Goal: Transaction & Acquisition: Purchase product/service

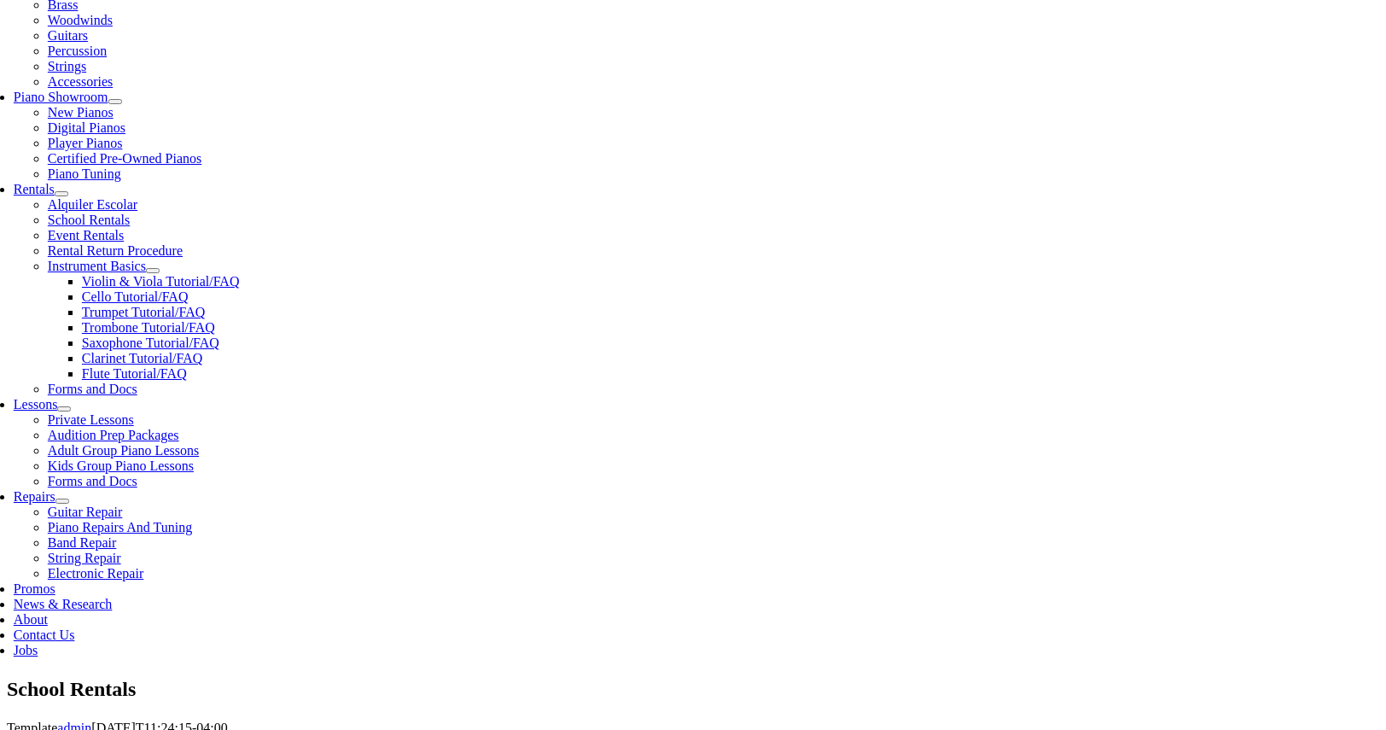
scroll to position [437, 0]
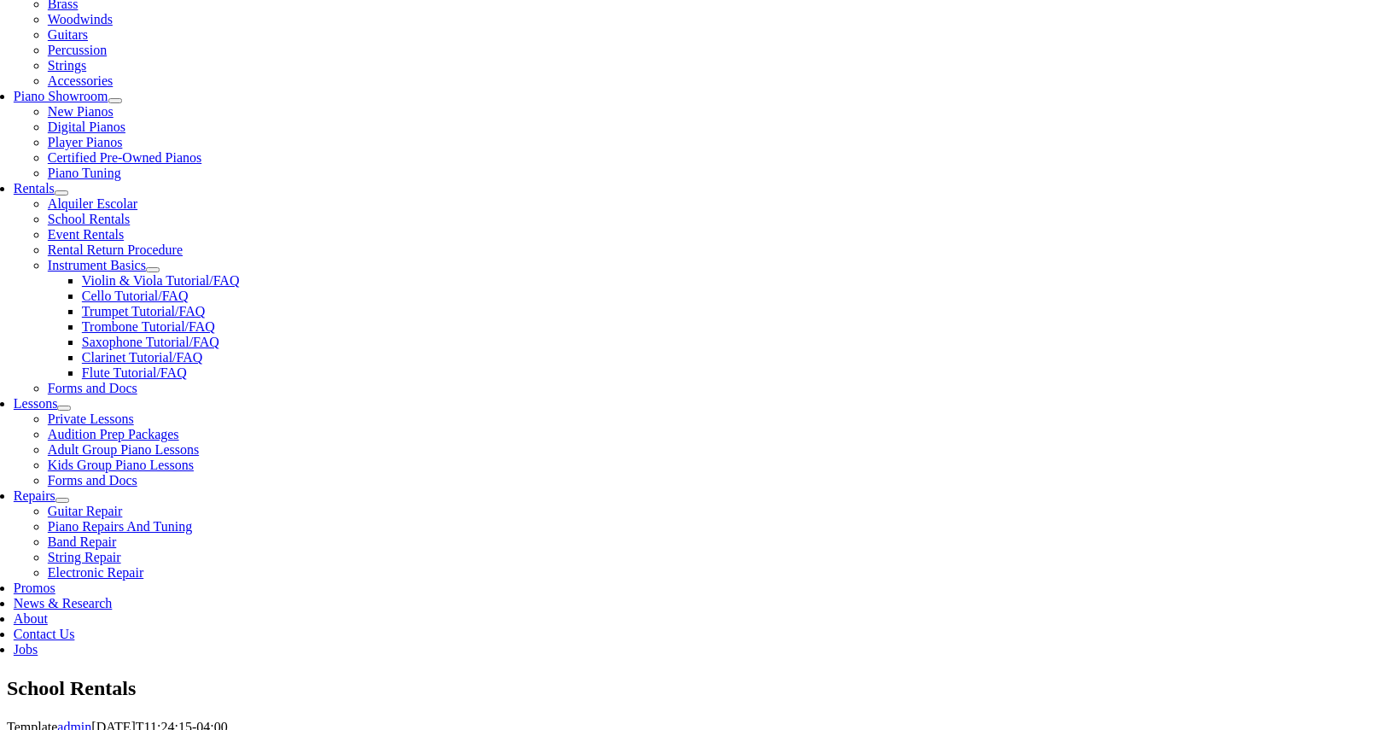
type input "m"
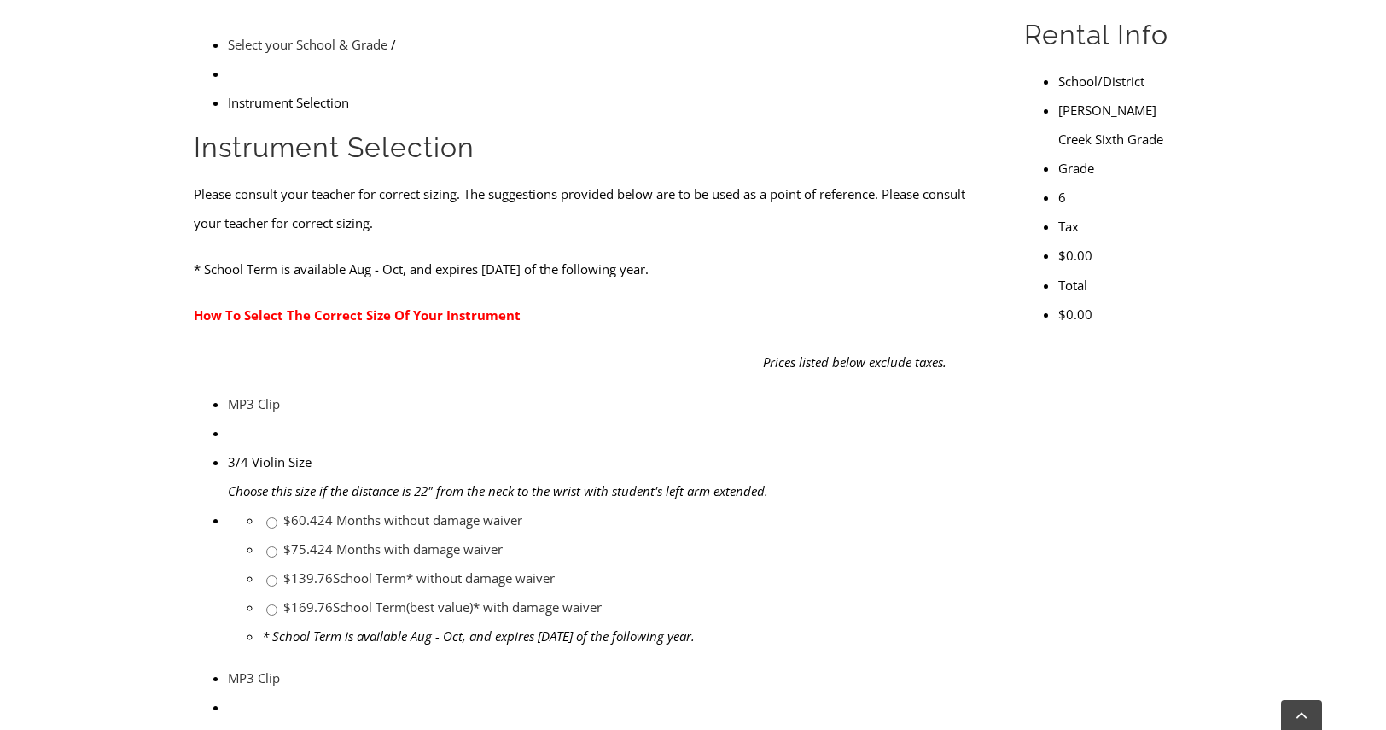
scroll to position [534, 0]
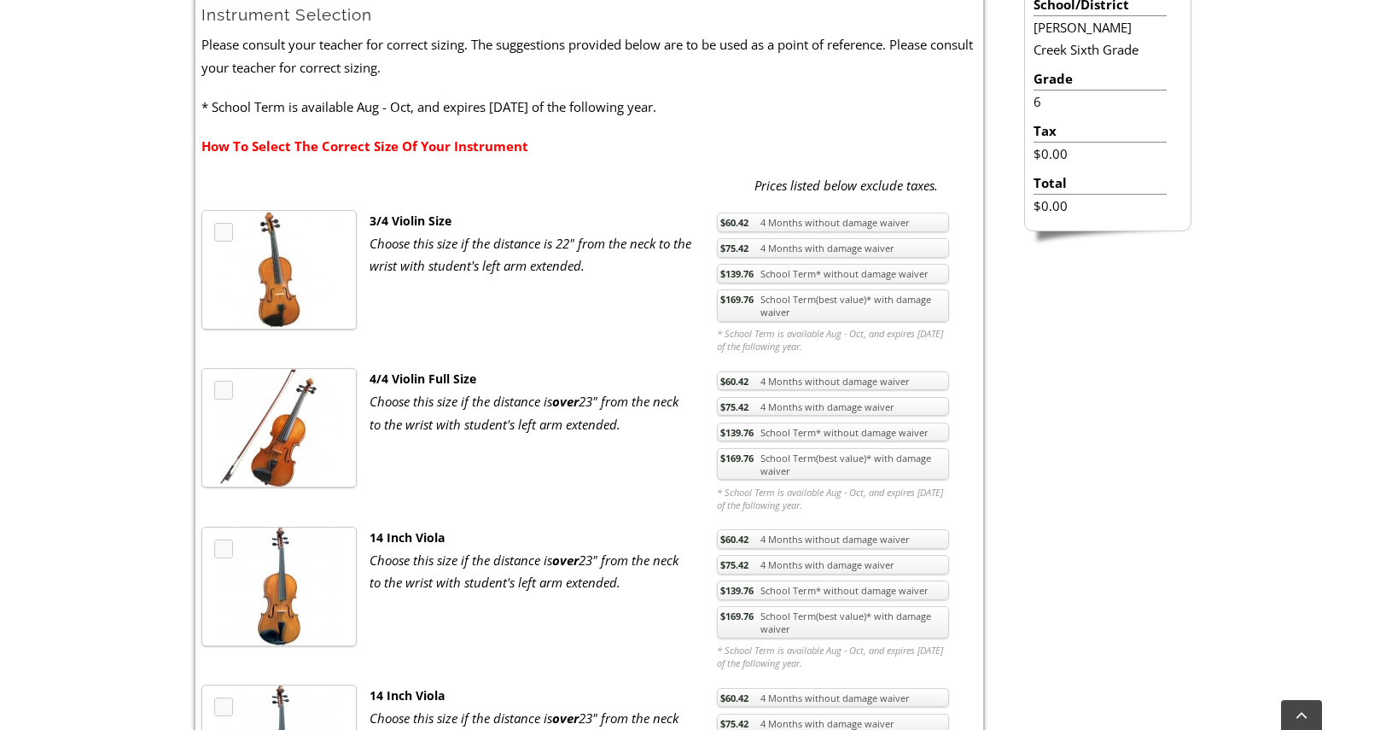
click at [820, 465] on link "$169.76 School Term(best value)* with damage waiver" at bounding box center [833, 464] width 232 height 32
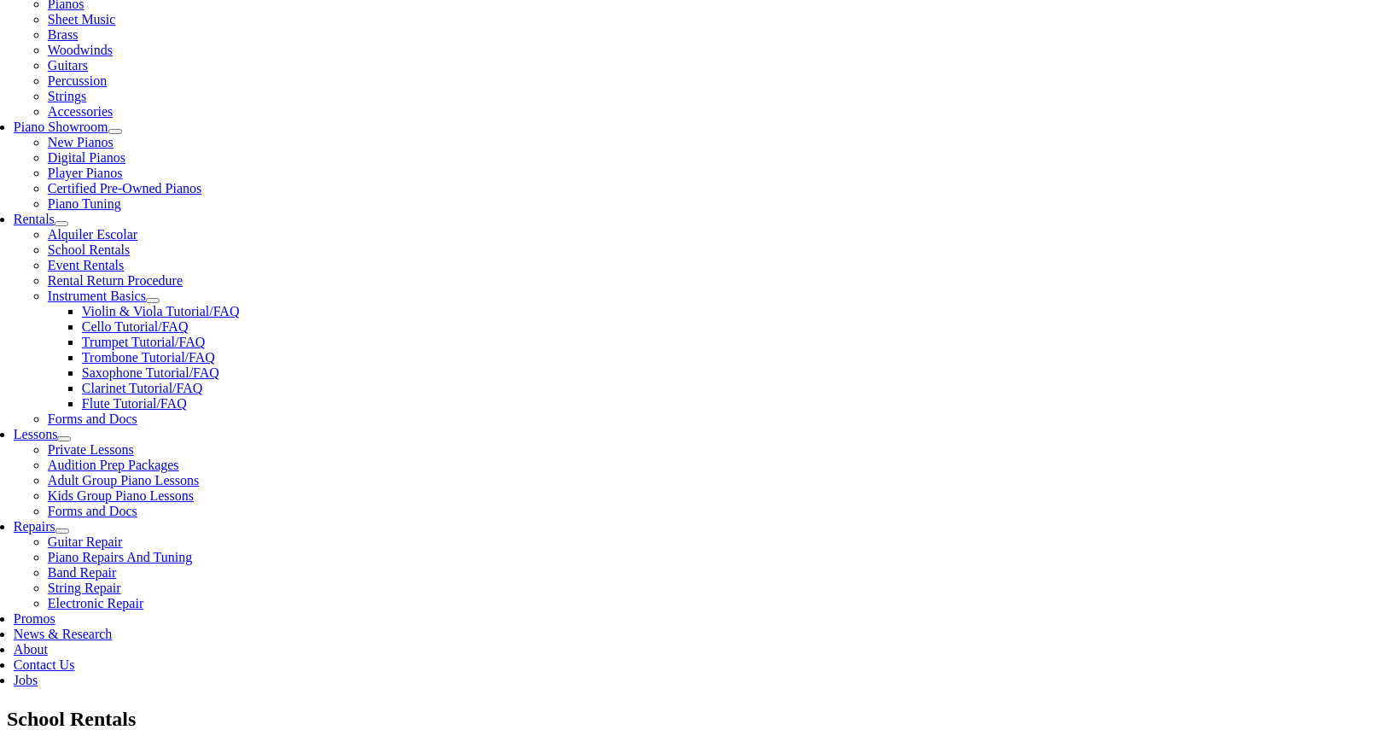
scroll to position [406, 0]
checkbox input"] "true"
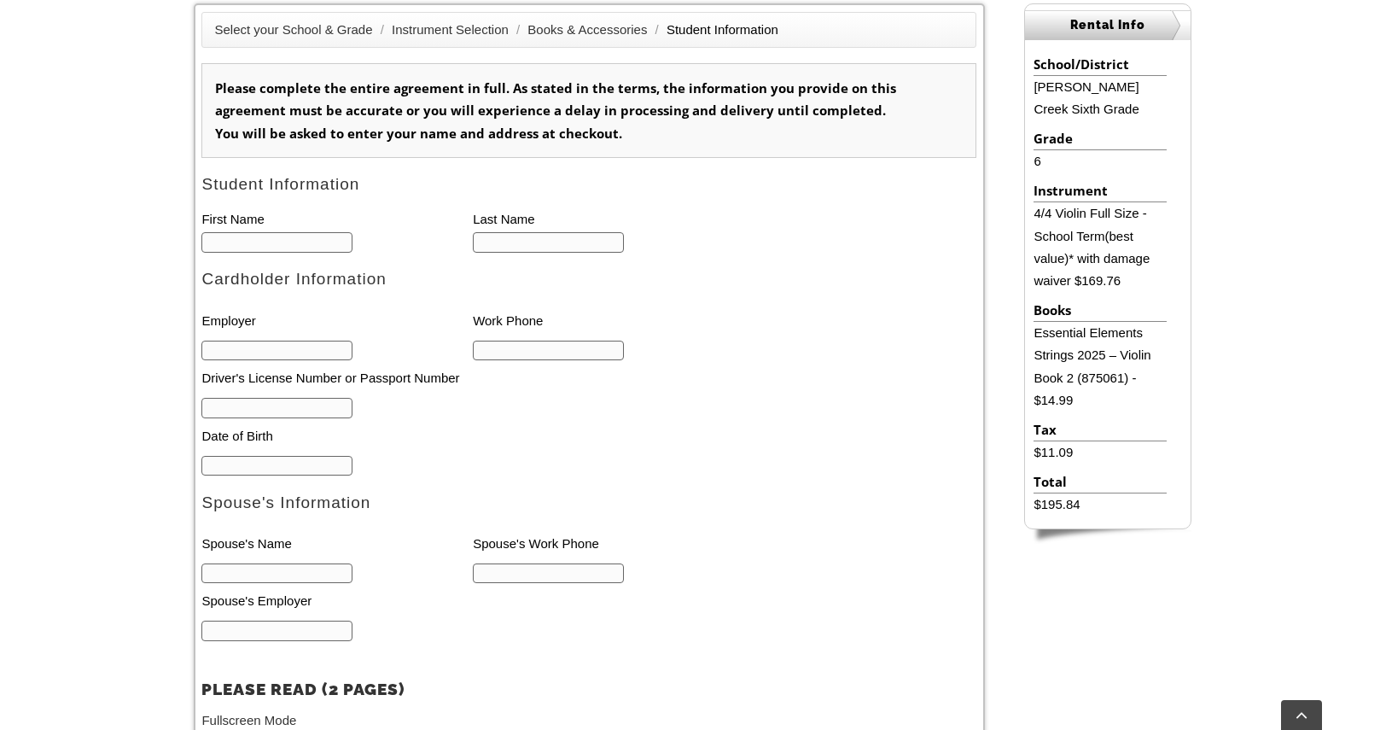
scroll to position [483, 0]
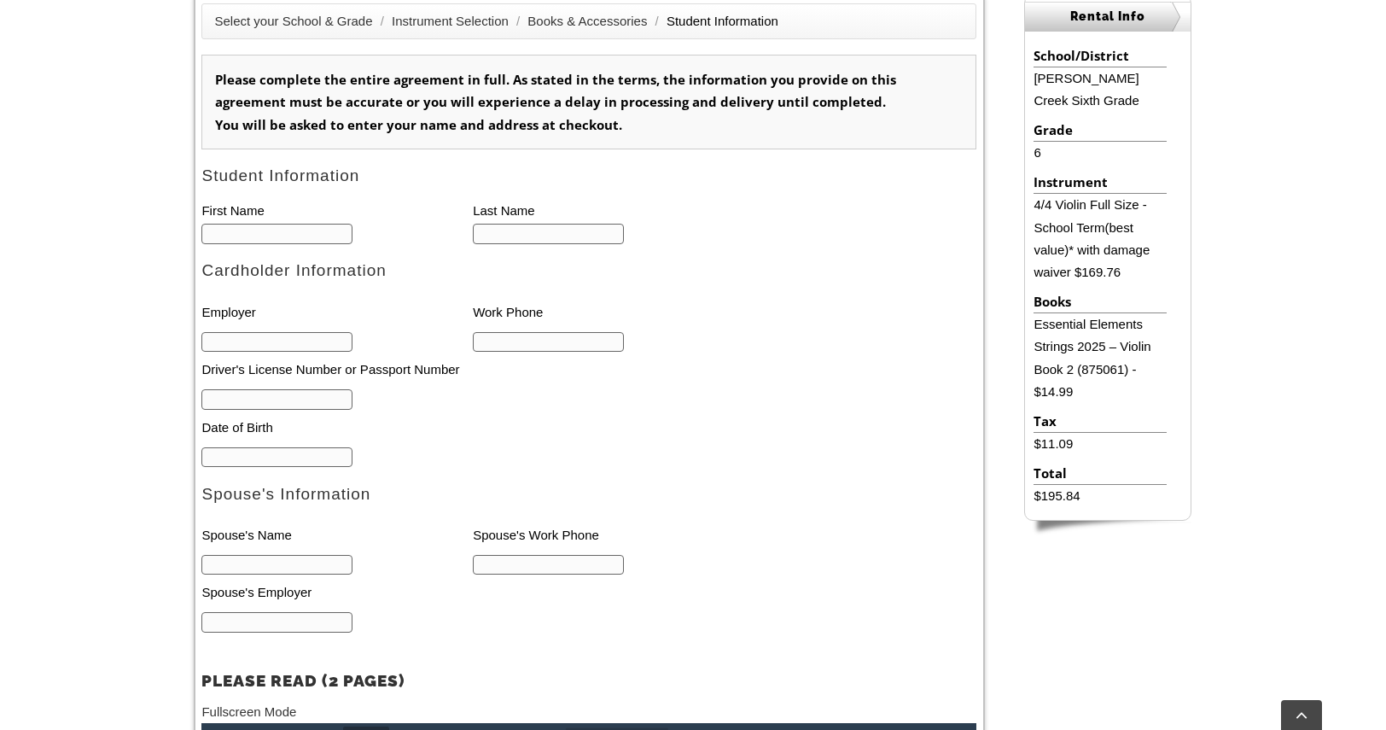
type input "1"
click at [270, 228] on input "text" at bounding box center [276, 234] width 151 height 20
type input "DHRUV"
type input "RAJESH"
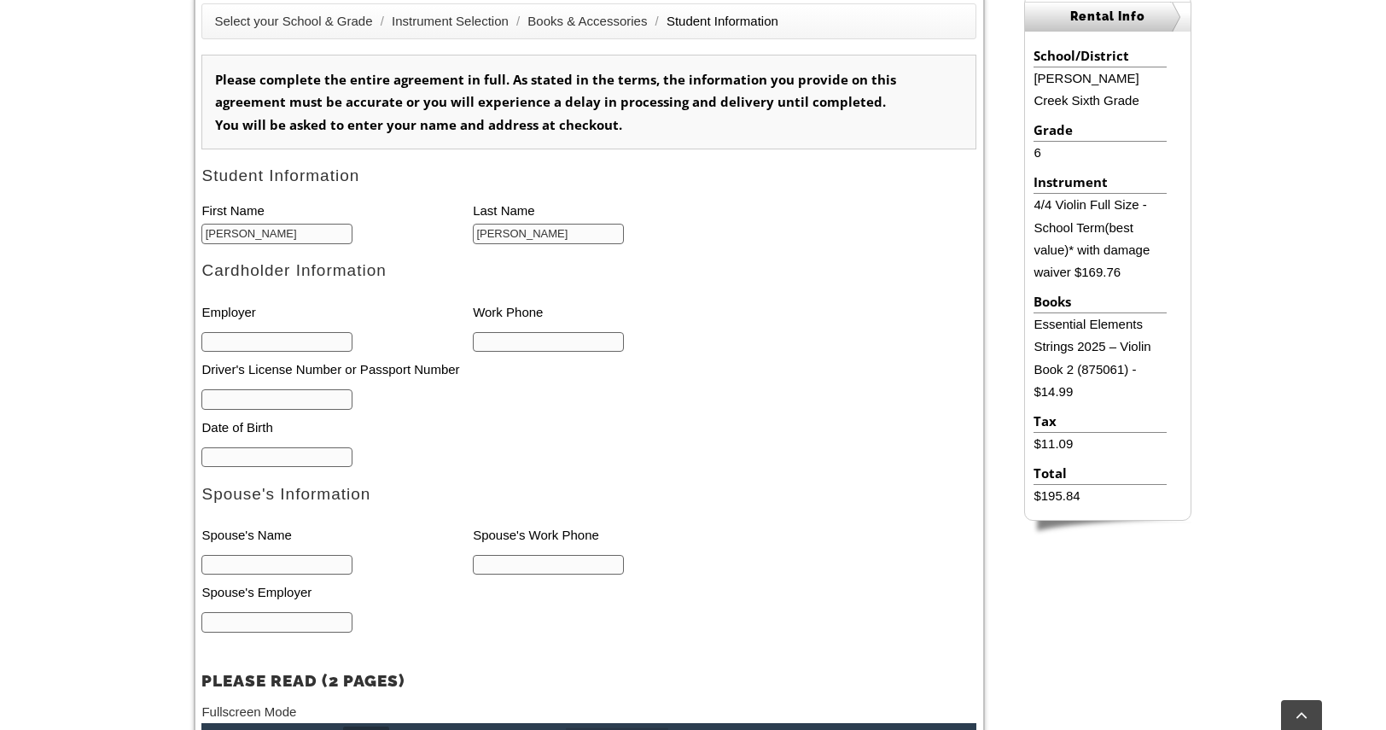
click at [289, 341] on input "text" at bounding box center [276, 342] width 151 height 20
click at [493, 347] on input "text" at bounding box center [548, 342] width 151 height 20
type input "2158506262"
click at [326, 406] on input "text" at bounding box center [276, 399] width 151 height 20
type input "27717"
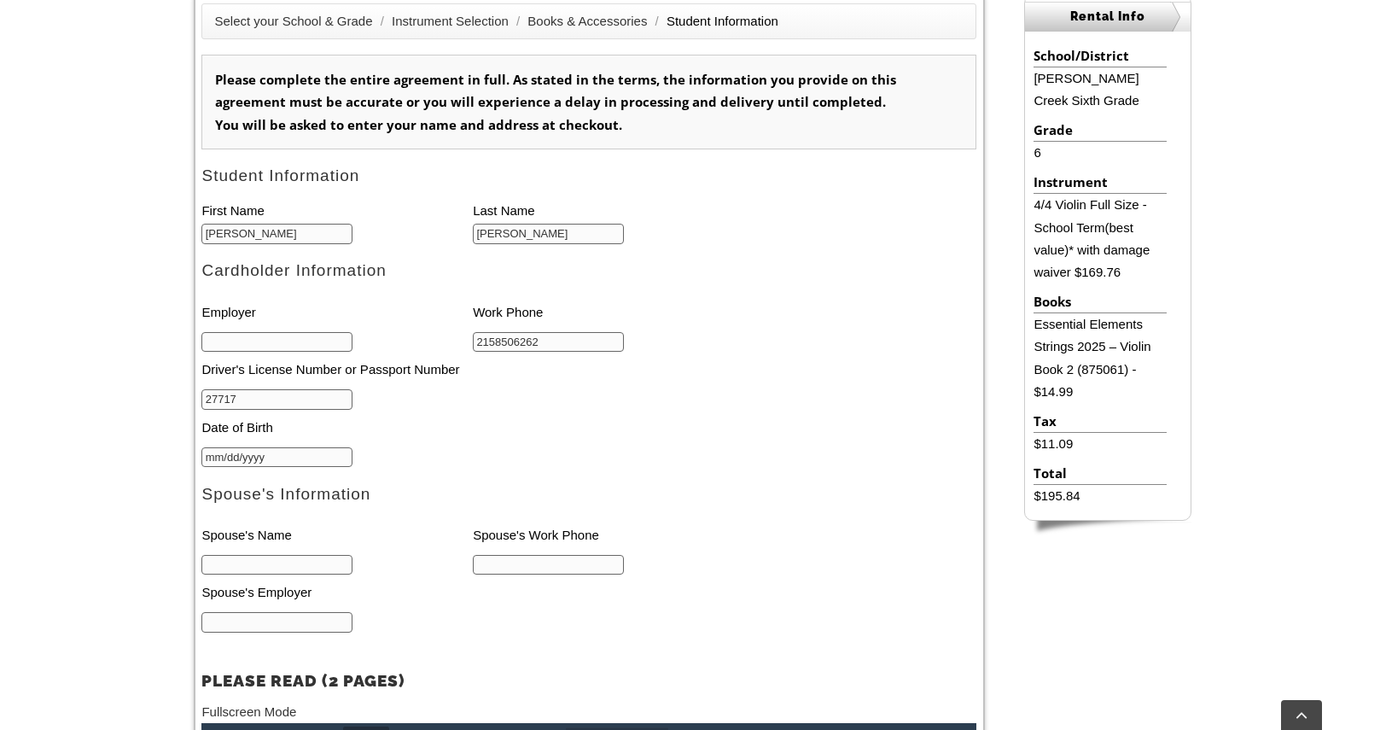
click at [301, 452] on input "mm/dd/yyyy" at bounding box center [276, 457] width 151 height 20
type input "01/01/1975"
click at [263, 573] on input "text" at bounding box center [276, 565] width 151 height 20
click at [526, 443] on li "Date of Birth" at bounding box center [445, 427] width 488 height 35
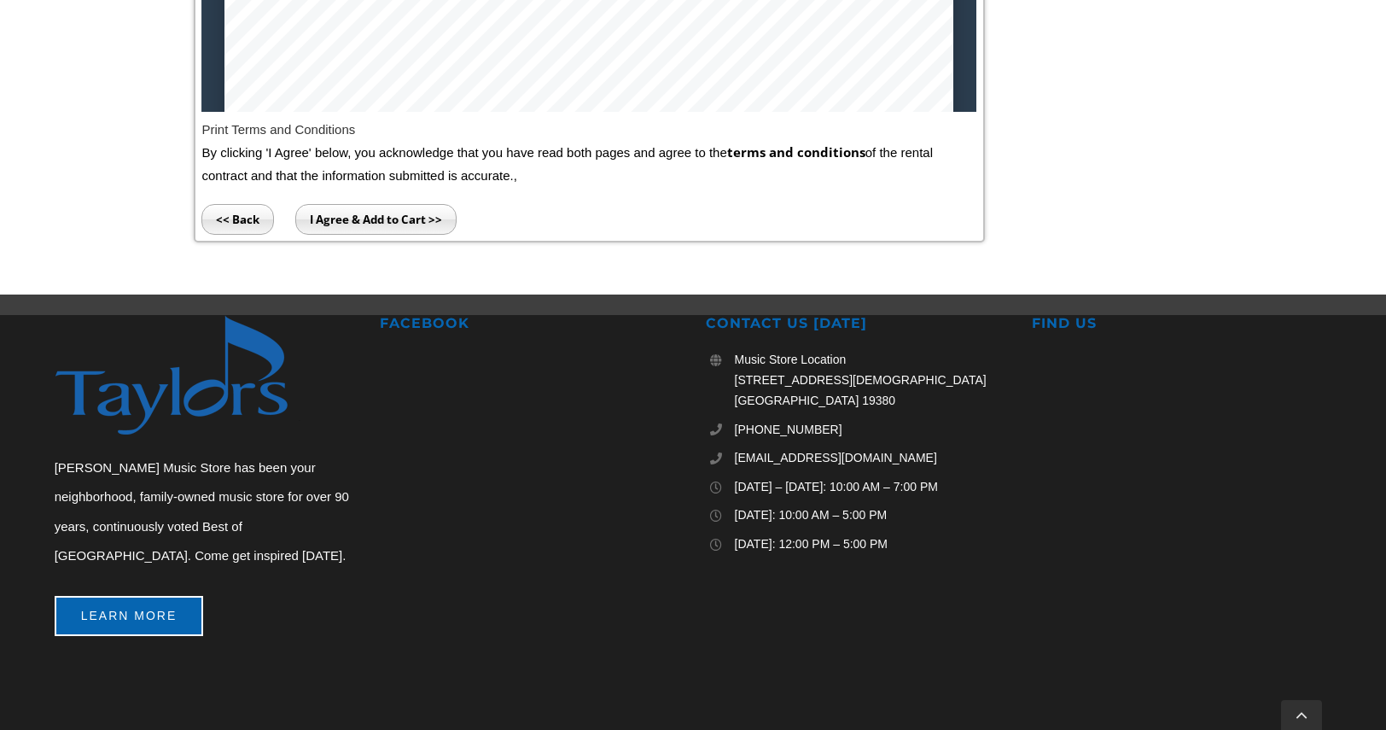
scroll to position [1291, 0]
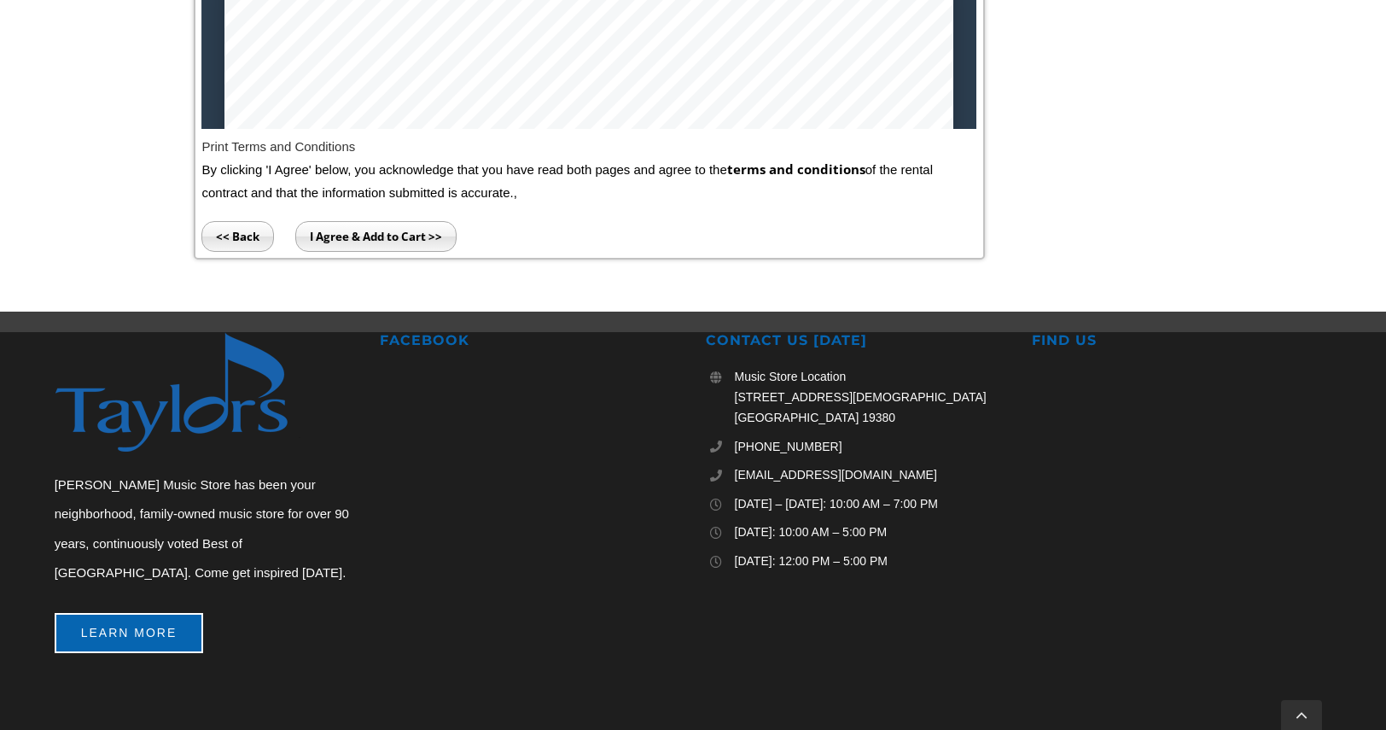
click at [418, 239] on input "I Agree & Add to Cart >>" at bounding box center [375, 236] width 161 height 31
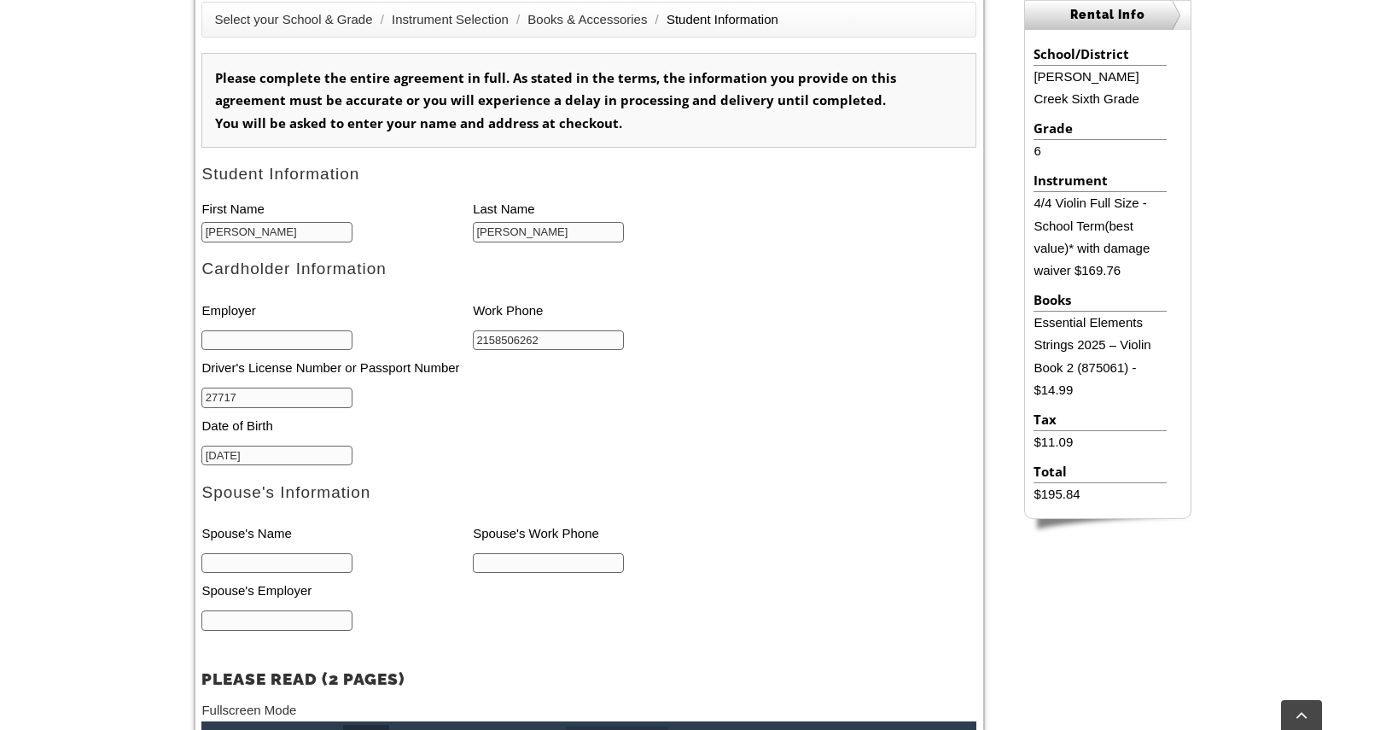
scroll to position [488, 0]
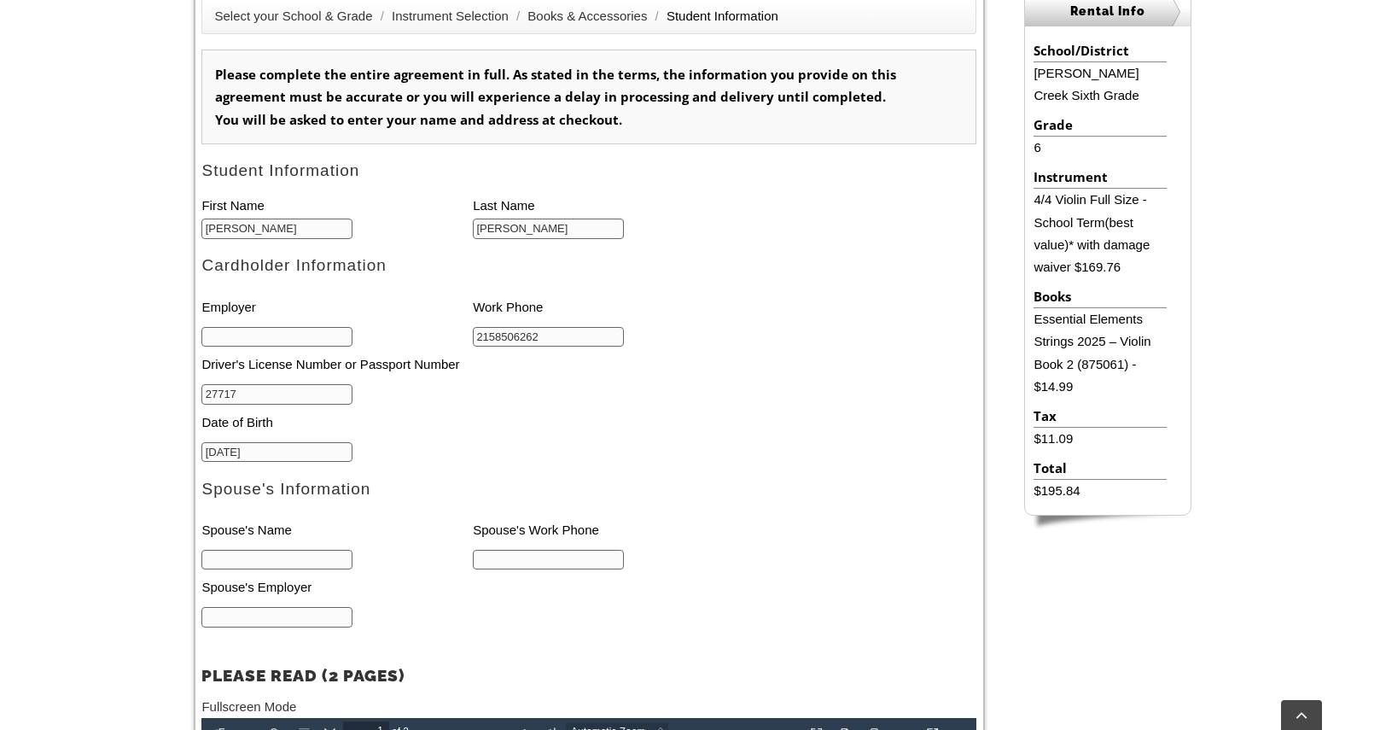
click at [228, 348] on li "Driver's License Number or Passport Number" at bounding box center [445, 364] width 488 height 35
click at [228, 343] on input "text" at bounding box center [276, 337] width 151 height 20
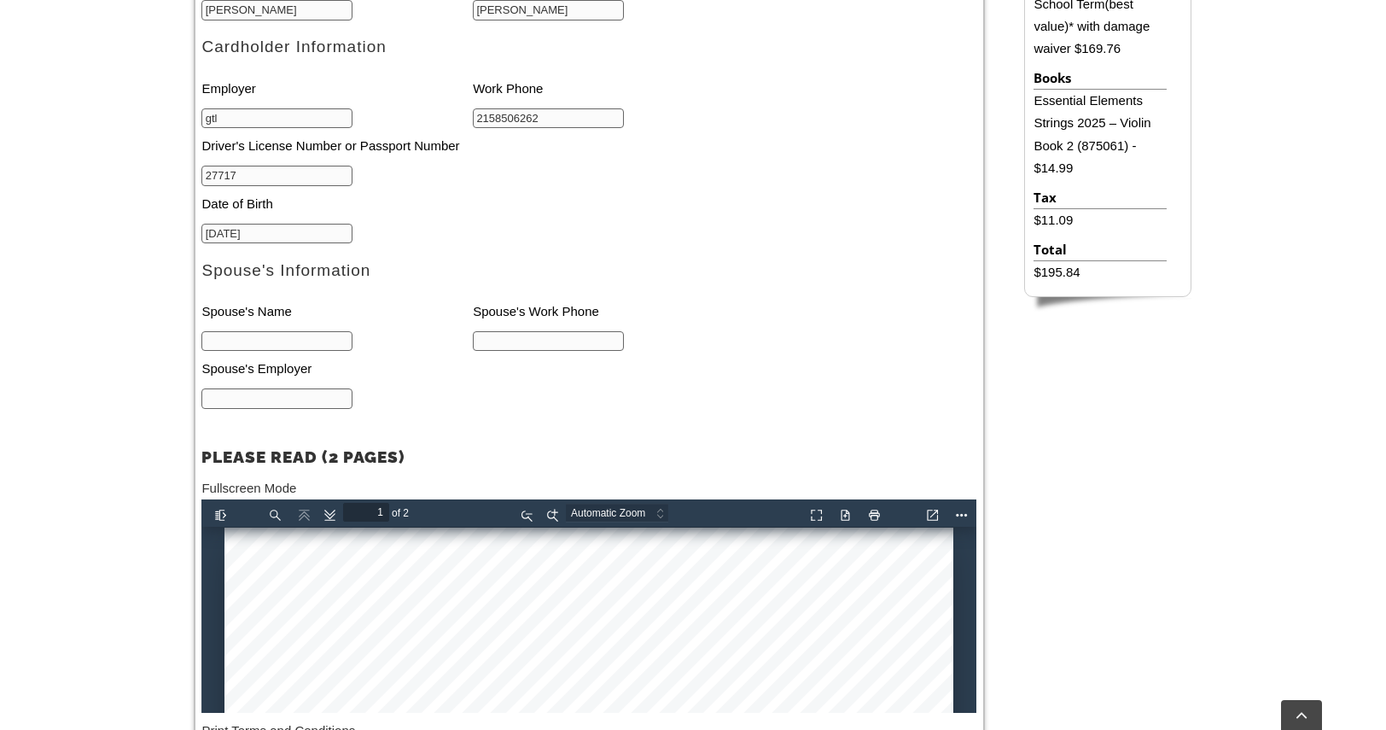
scroll to position [710, 0]
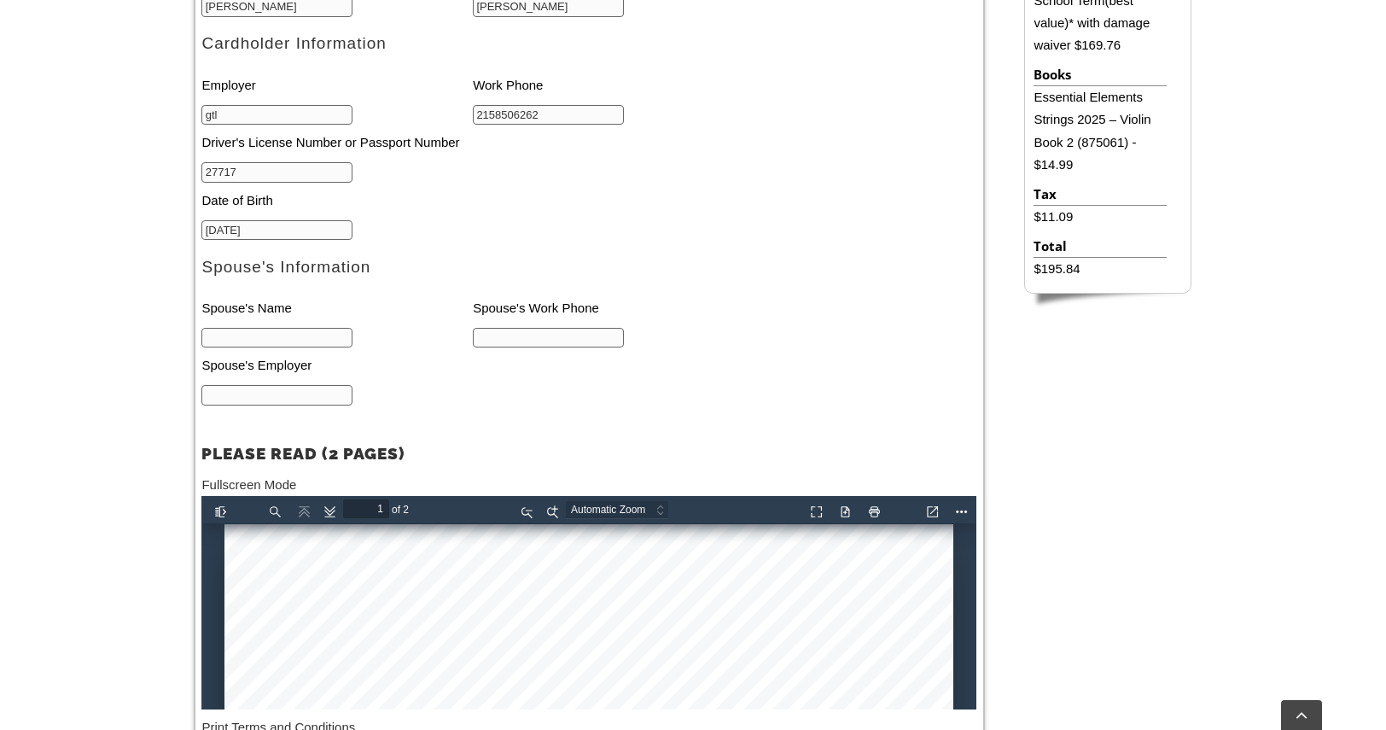
type input "gtl"
click at [228, 343] on input "text" at bounding box center [276, 338] width 151 height 20
type input "s"
click at [519, 344] on input "text" at bounding box center [548, 338] width 151 height 20
type input "2158506262"
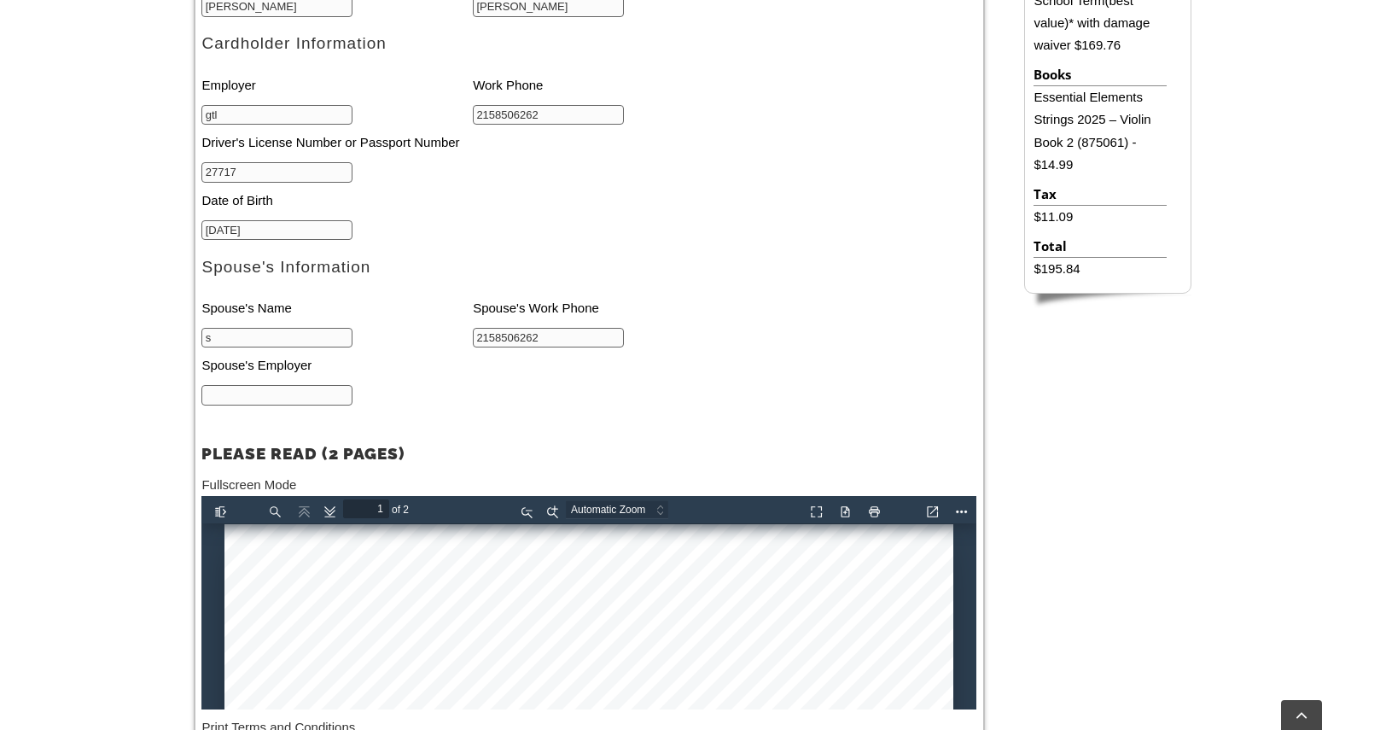
click at [318, 399] on input "text" at bounding box center [276, 395] width 151 height 20
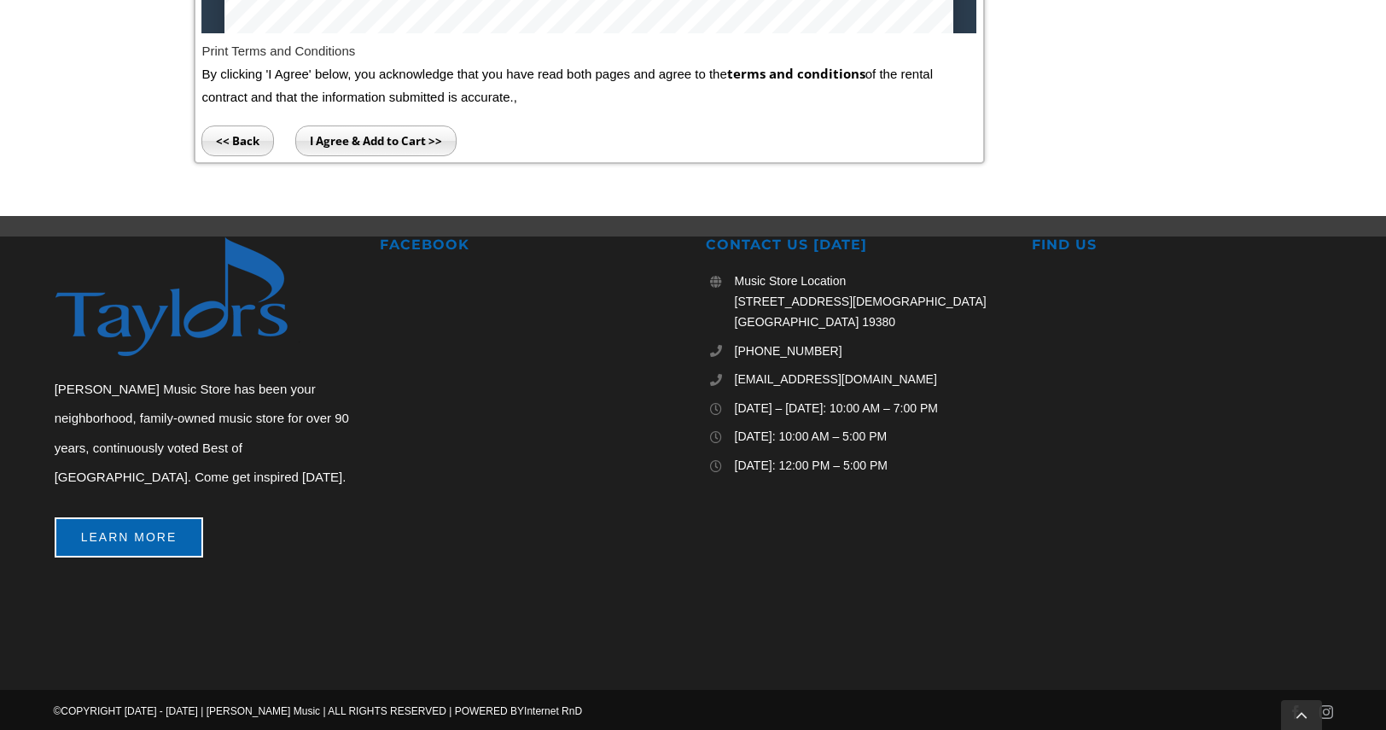
scroll to position [1392, 0]
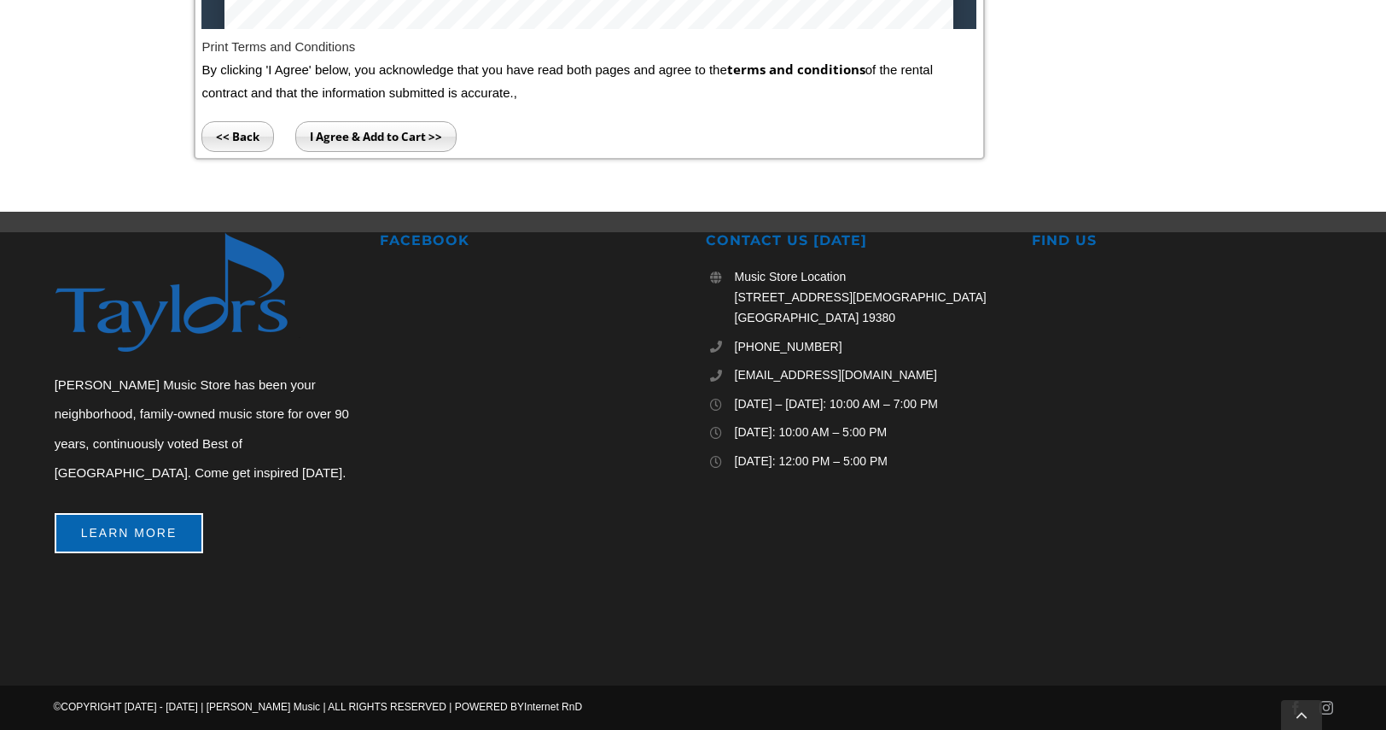
click at [400, 143] on input "I Agree & Add to Cart >>" at bounding box center [375, 136] width 161 height 31
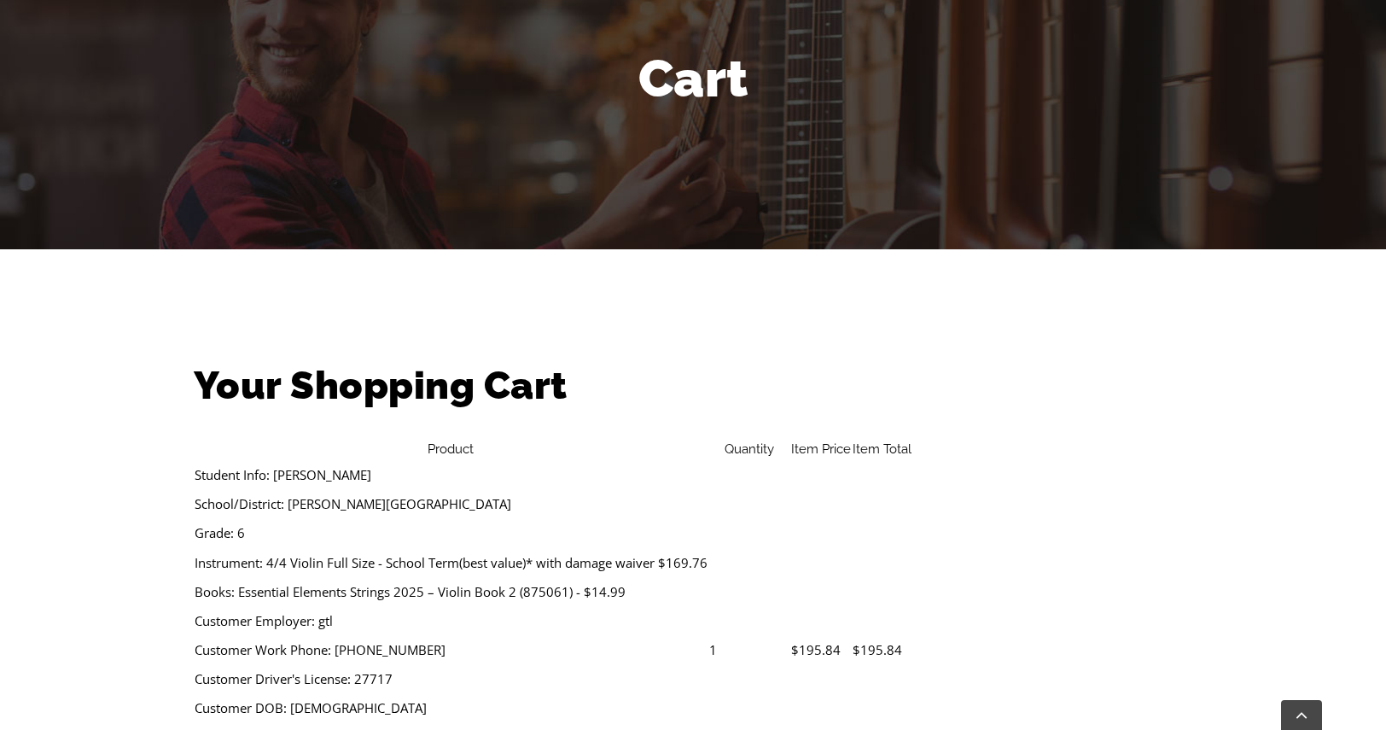
scroll to position [432, 0]
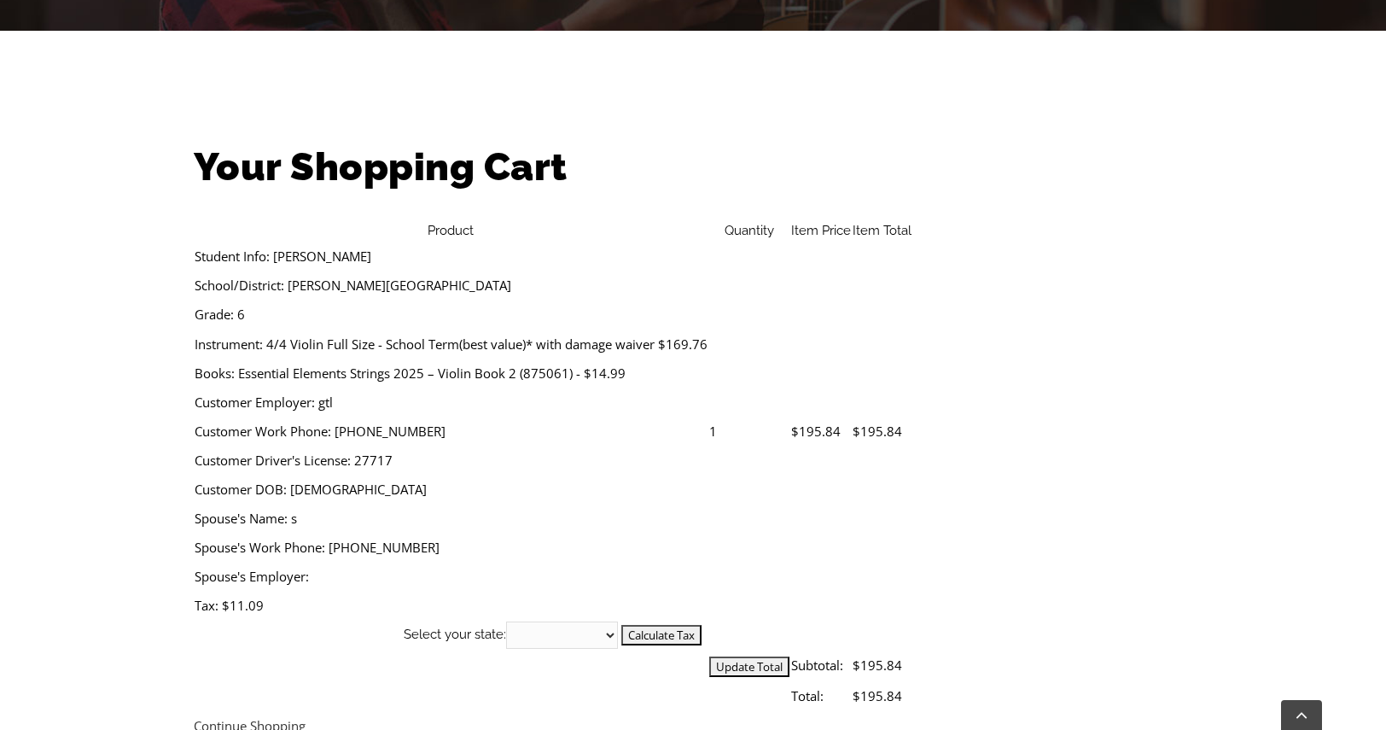
click at [618, 621] on select "Alabama Alaska Arizona Arkansas California Colorado Connecticut Delaware D. C. …" at bounding box center [562, 634] width 112 height 27
select select "PA"
click at [618, 621] on select "Alabama Alaska Arizona Arkansas California Colorado Connecticut Delaware D. C. …" at bounding box center [562, 634] width 112 height 27
click at [702, 625] on input "Calculate Tax" at bounding box center [661, 635] width 80 height 20
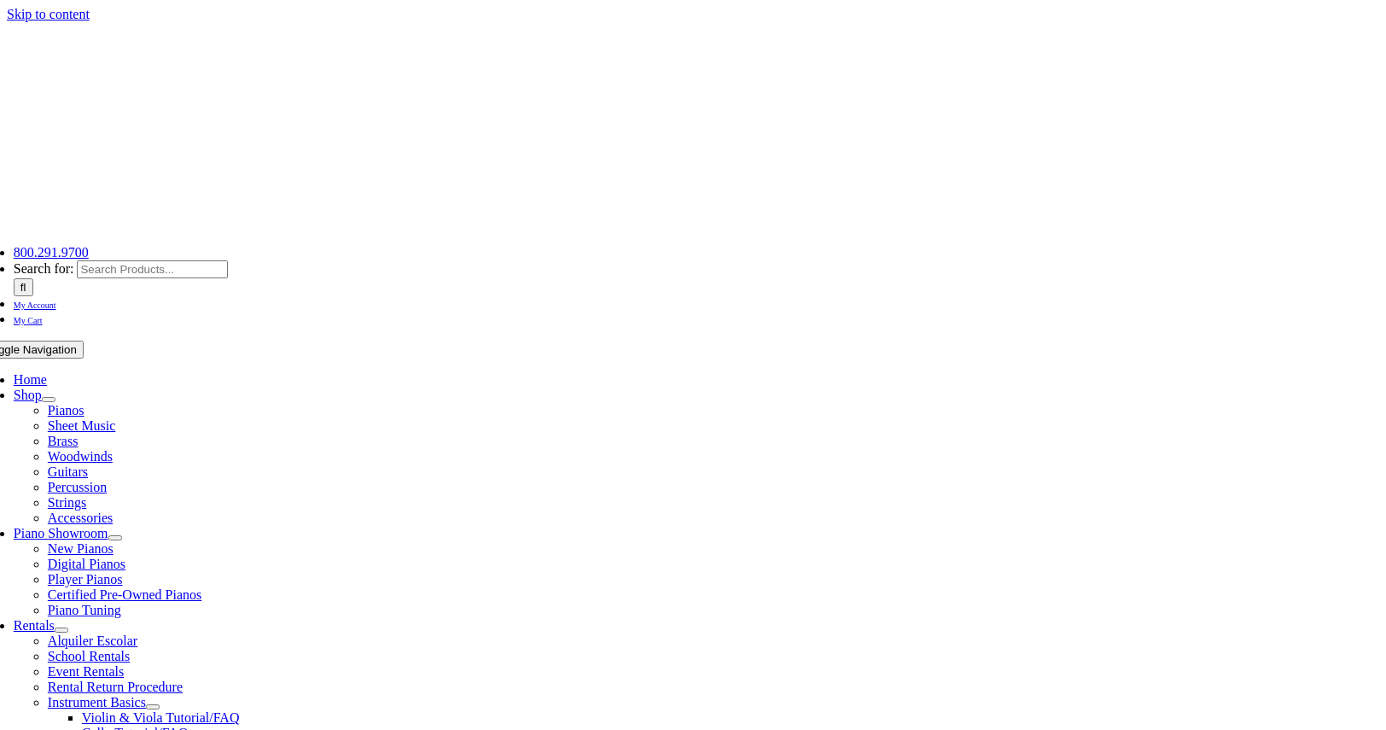
select select "PA"
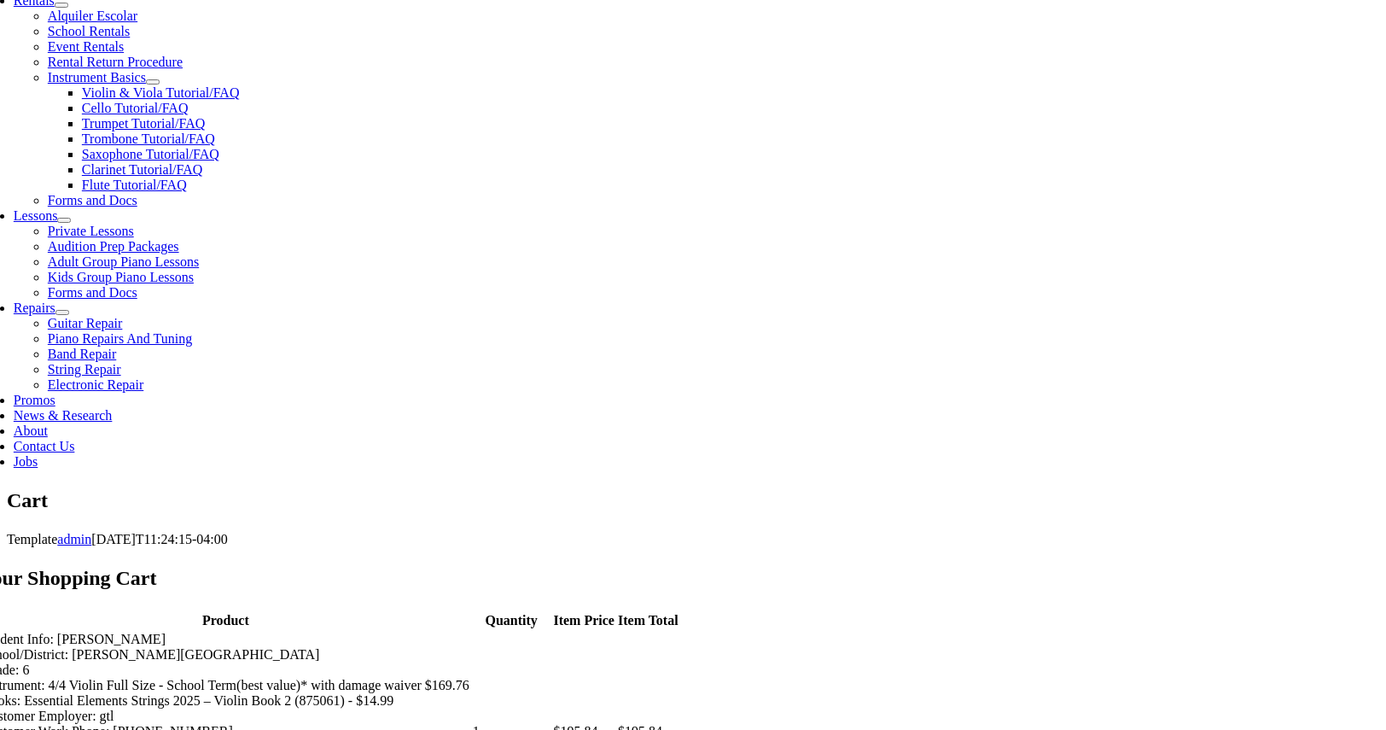
scroll to position [625, 0]
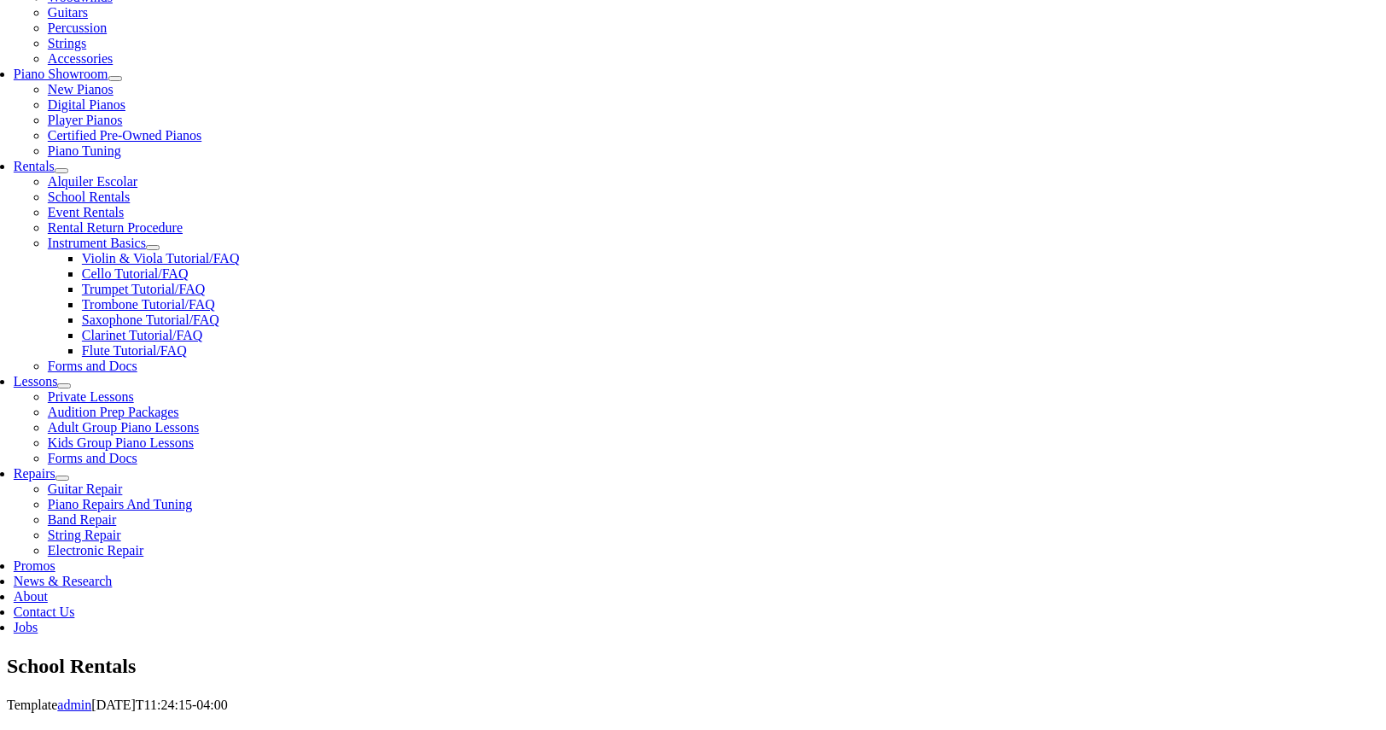
scroll to position [463, 0]
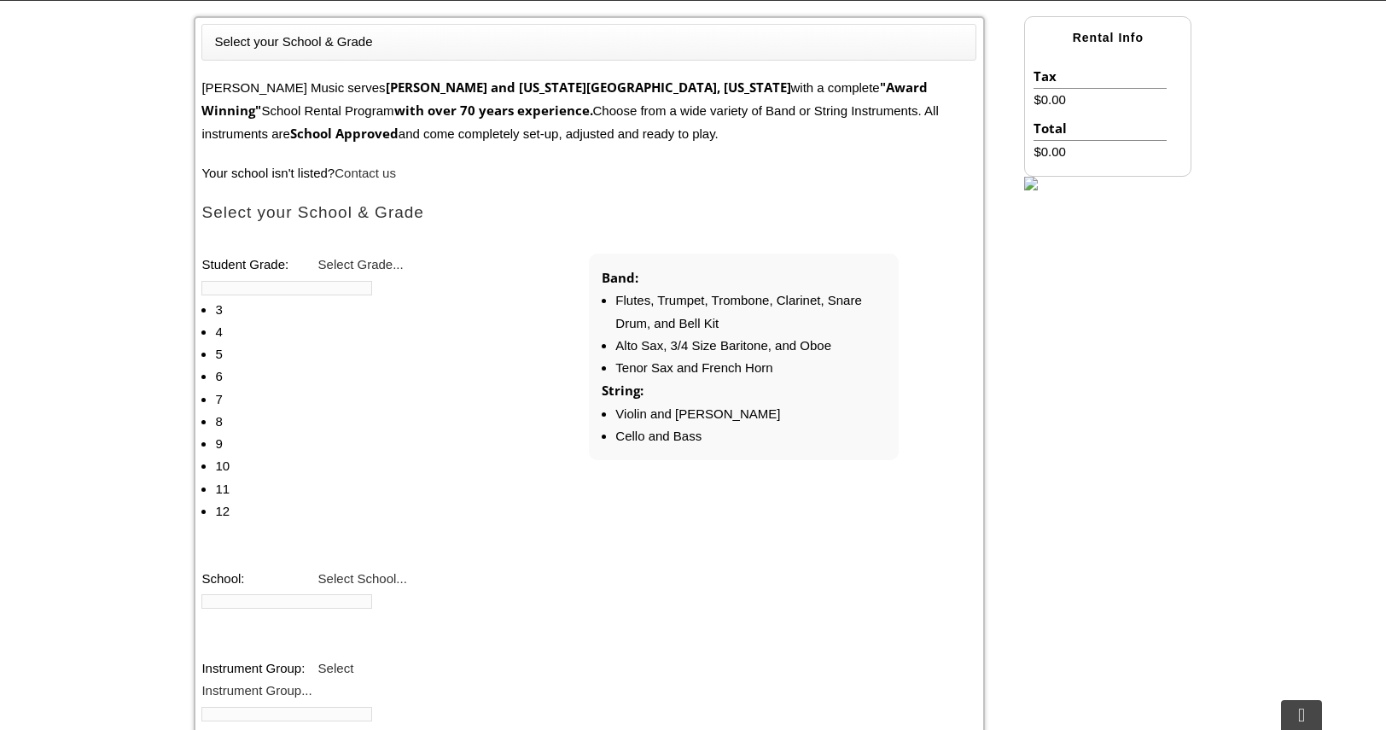
click at [377, 365] on li "6" at bounding box center [310, 376] width 190 height 22
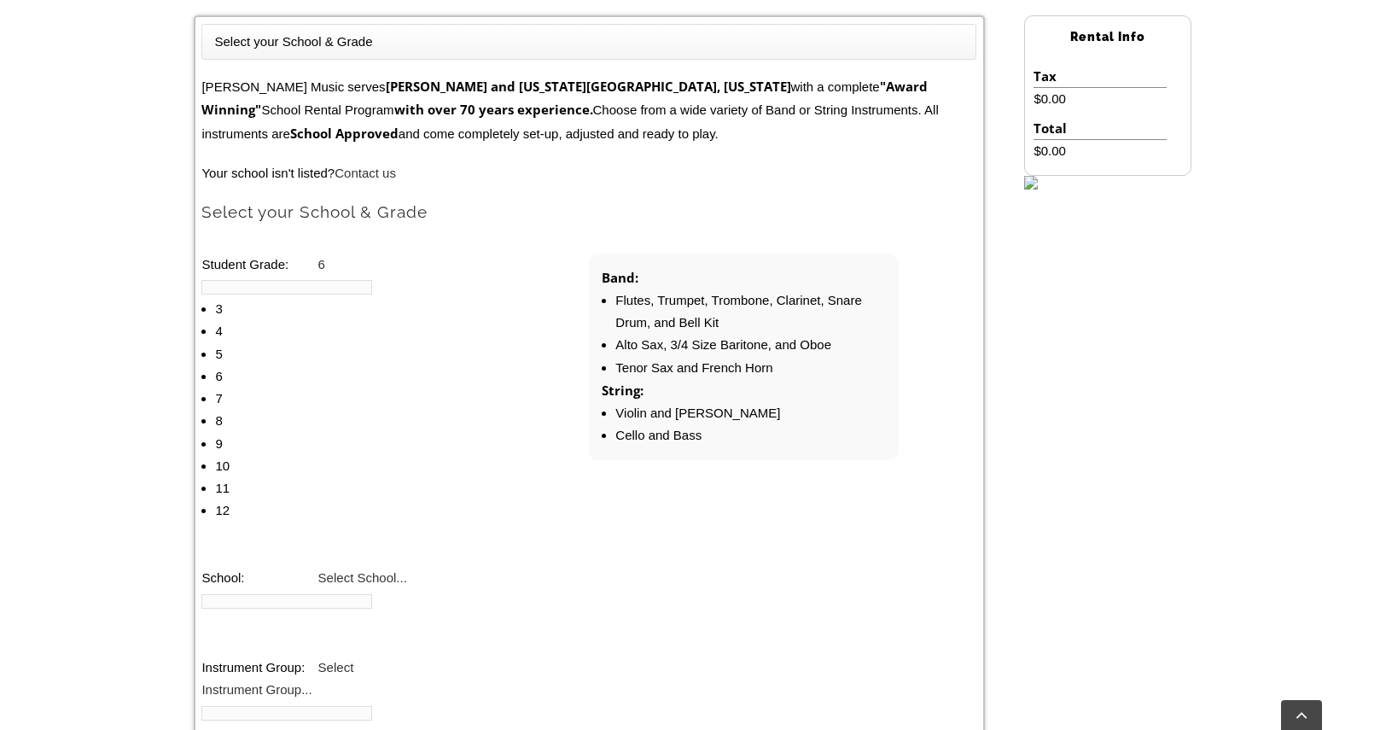
click at [377, 570] on span "Select School..." at bounding box center [362, 577] width 89 height 15
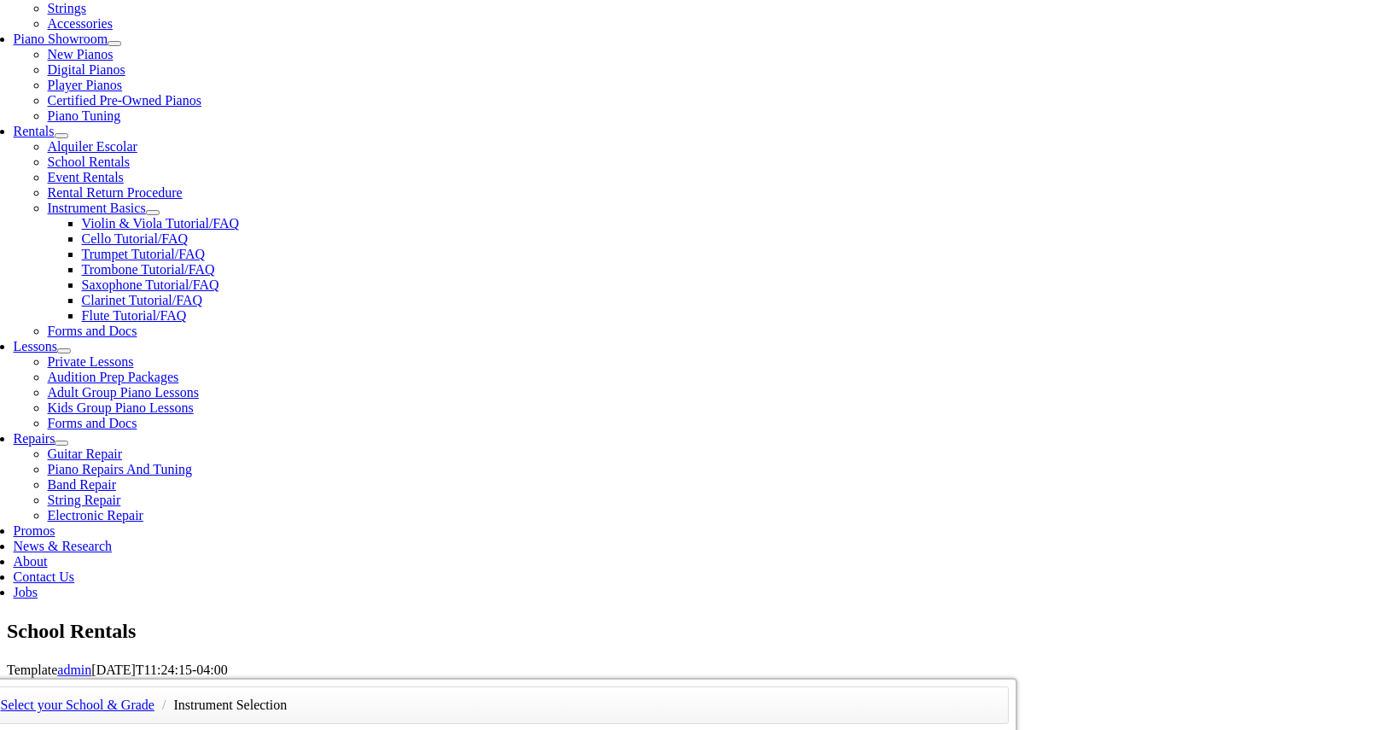
scroll to position [477, 0]
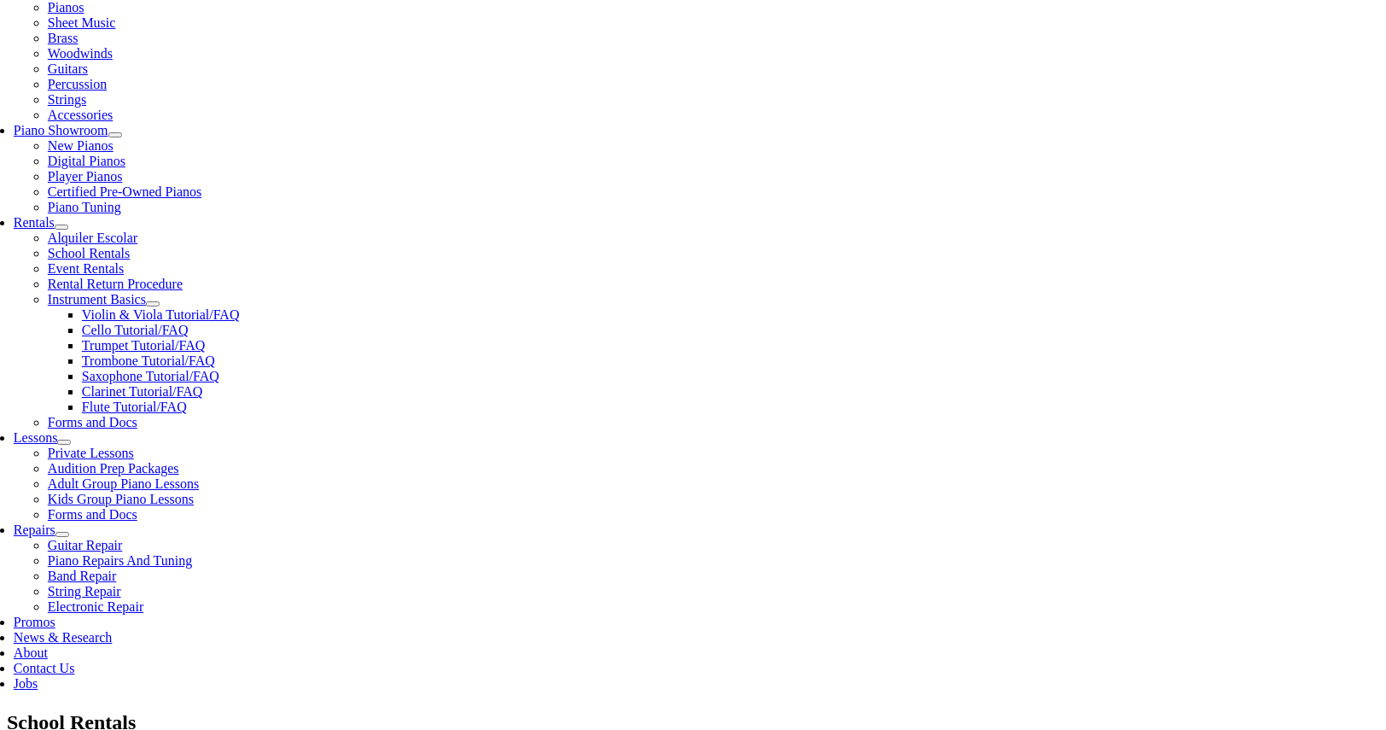
scroll to position [405, 0]
checkbox input"] "false"
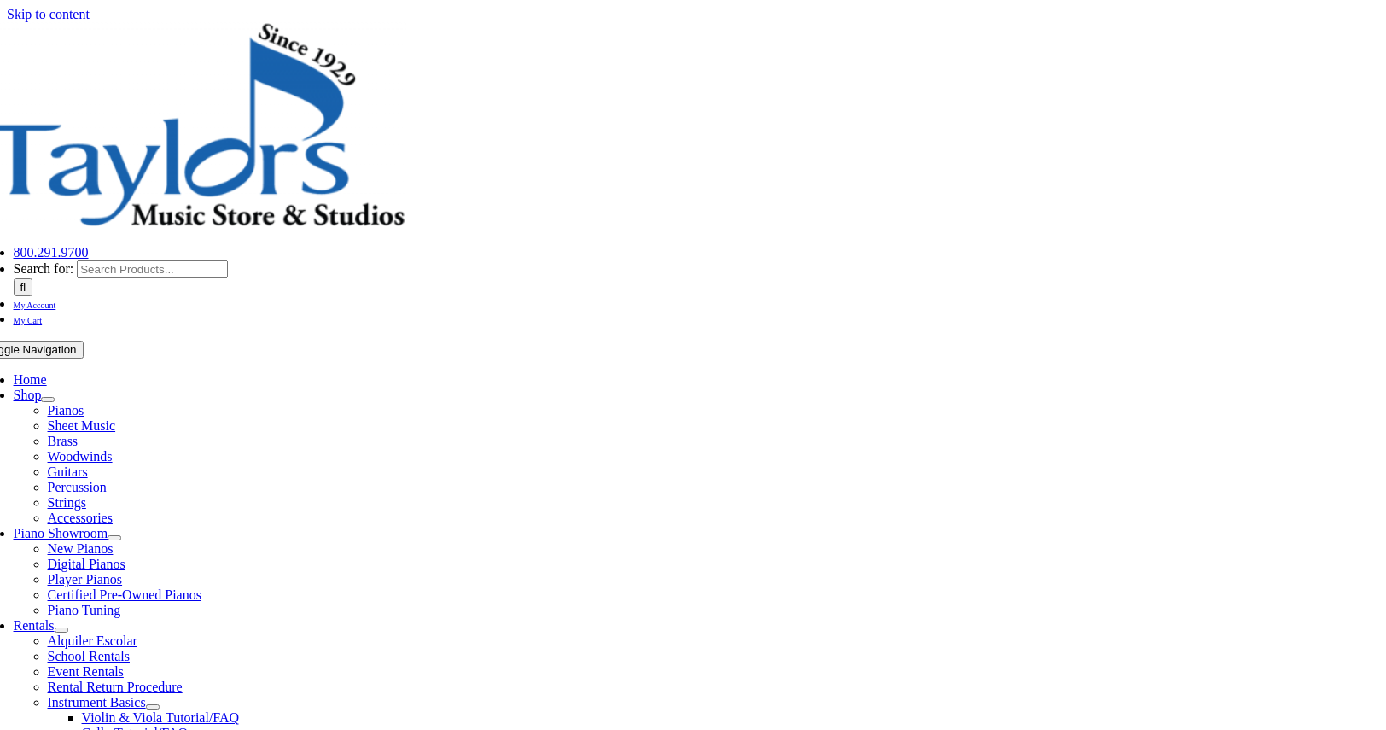
type input "1"
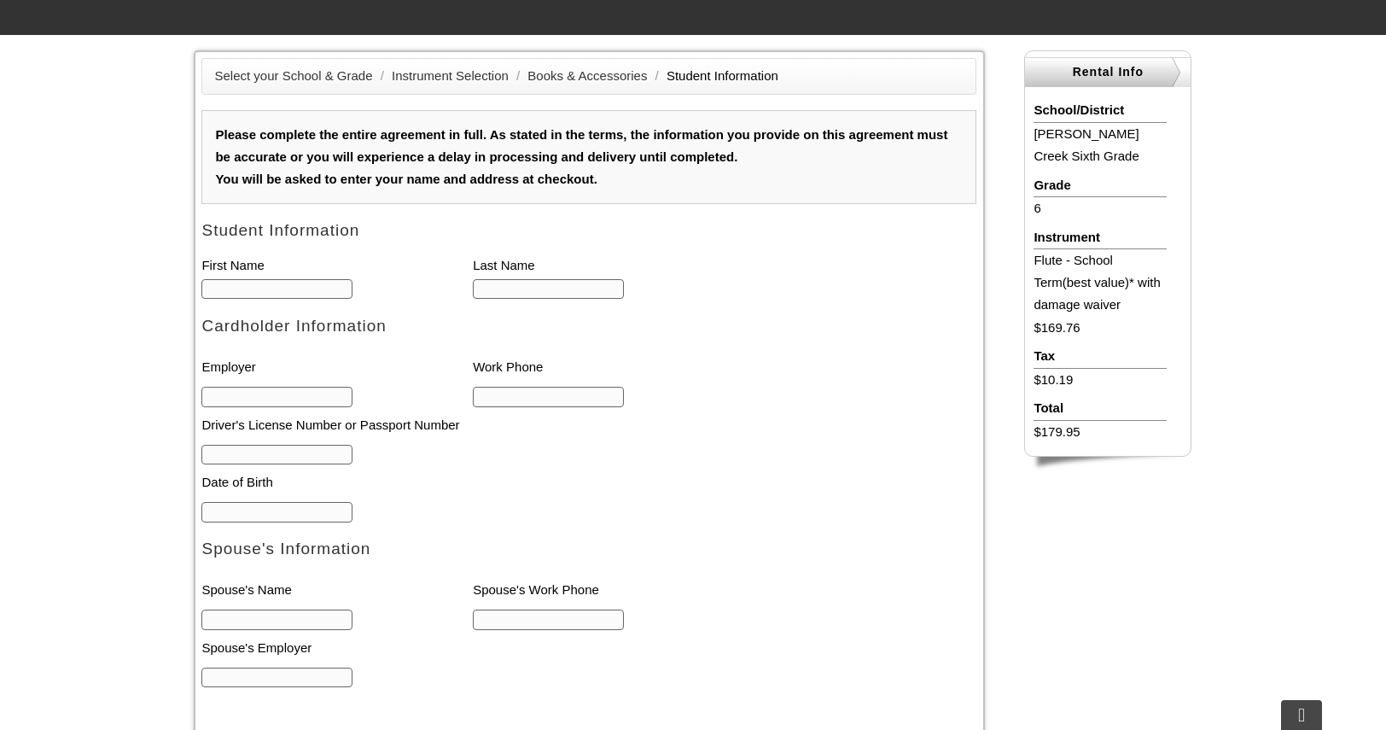
scroll to position [427, 0]
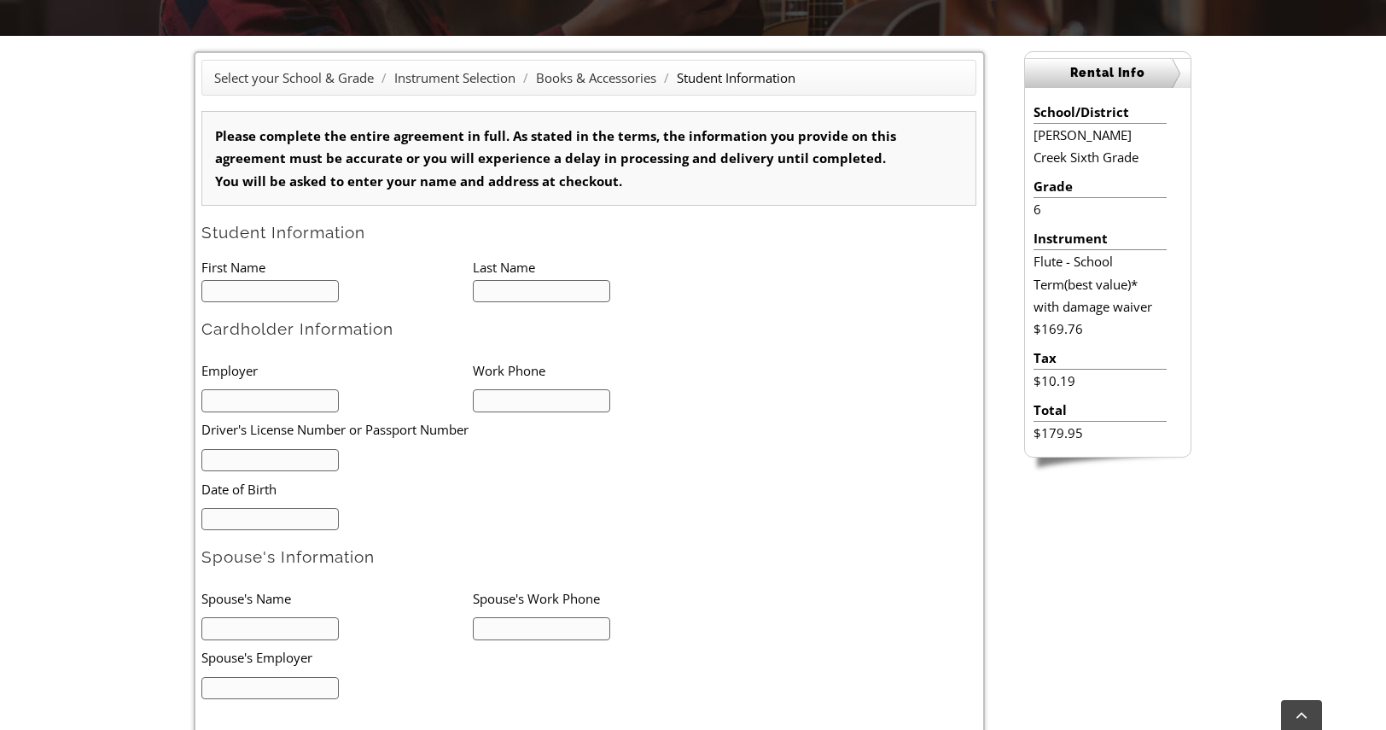
click at [280, 293] on input "text" at bounding box center [269, 291] width 137 height 23
type input "Rajesh"
type input "Sreedharan"
type input "2158506262"
click at [259, 394] on input "text" at bounding box center [269, 400] width 137 height 23
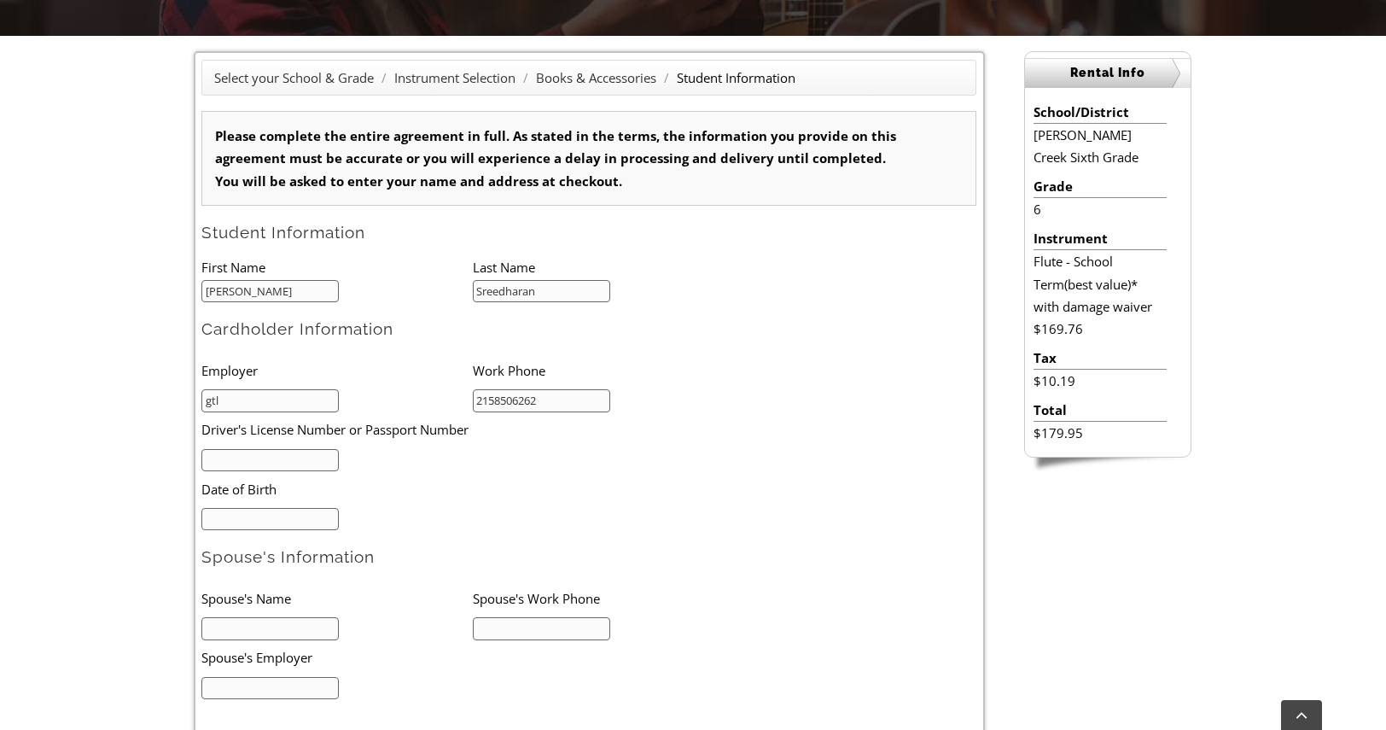
type input "gtl"
click at [271, 454] on input "text" at bounding box center [269, 460] width 137 height 23
type input "27717"
click at [239, 515] on input "mm/dd/yyyy" at bounding box center [269, 519] width 137 height 23
type input "01/01/1974"
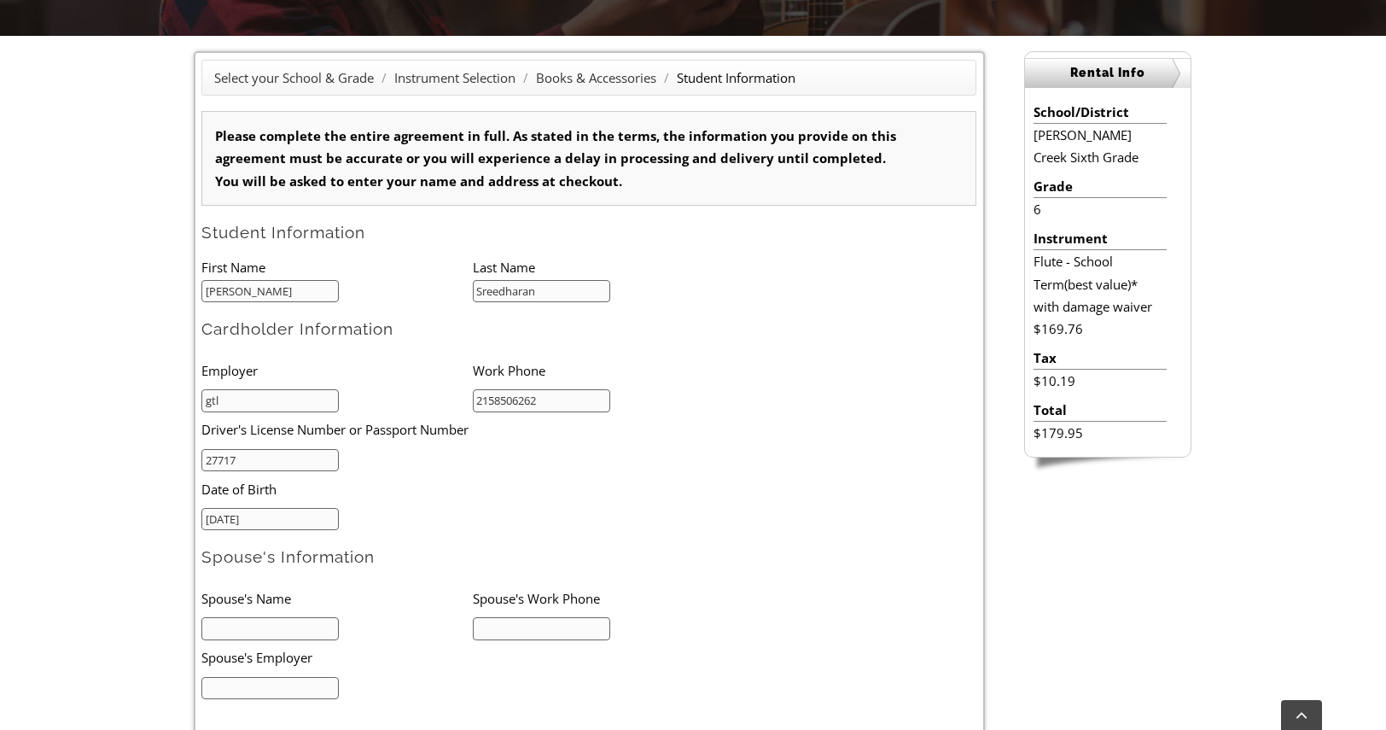
click at [280, 630] on input "text" at bounding box center [269, 628] width 137 height 23
type input "s"
click at [504, 617] on input "text" at bounding box center [541, 628] width 137 height 23
type input "2158506262"
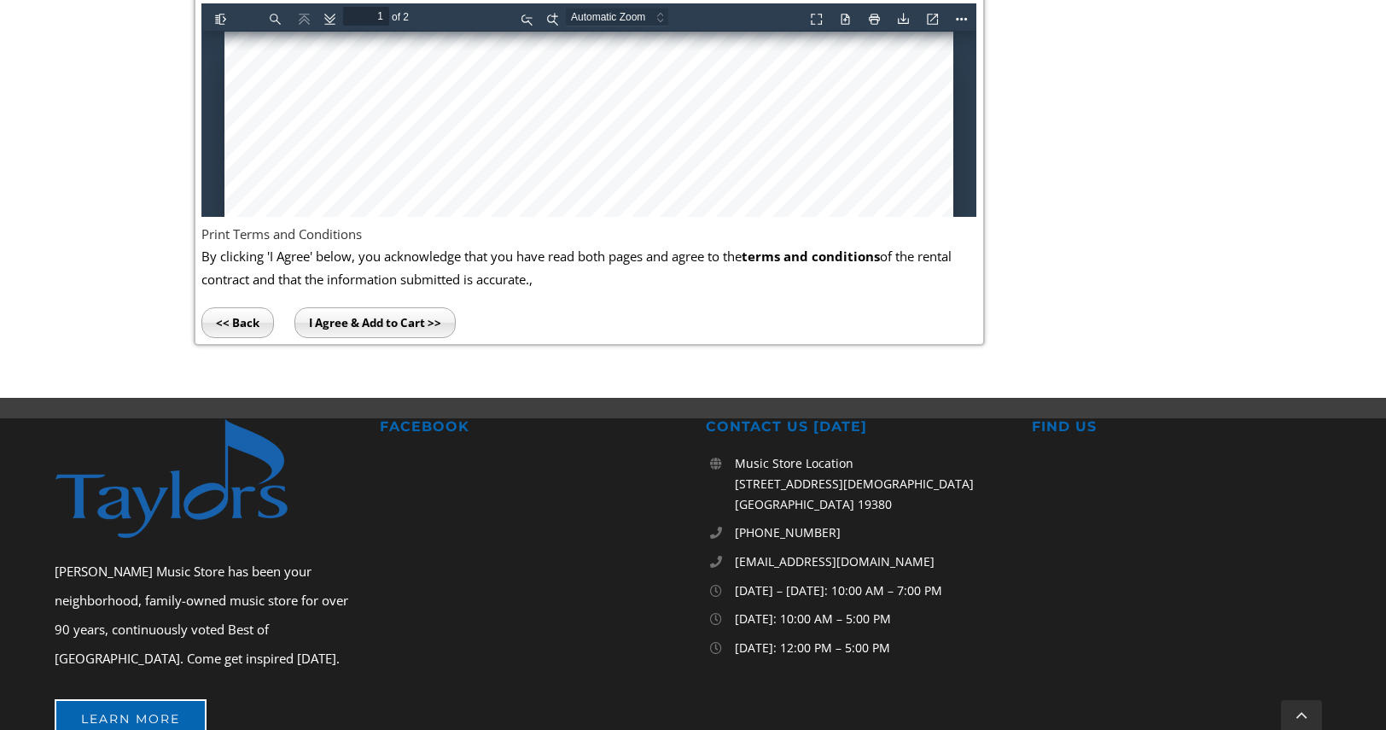
scroll to position [1228, 0]
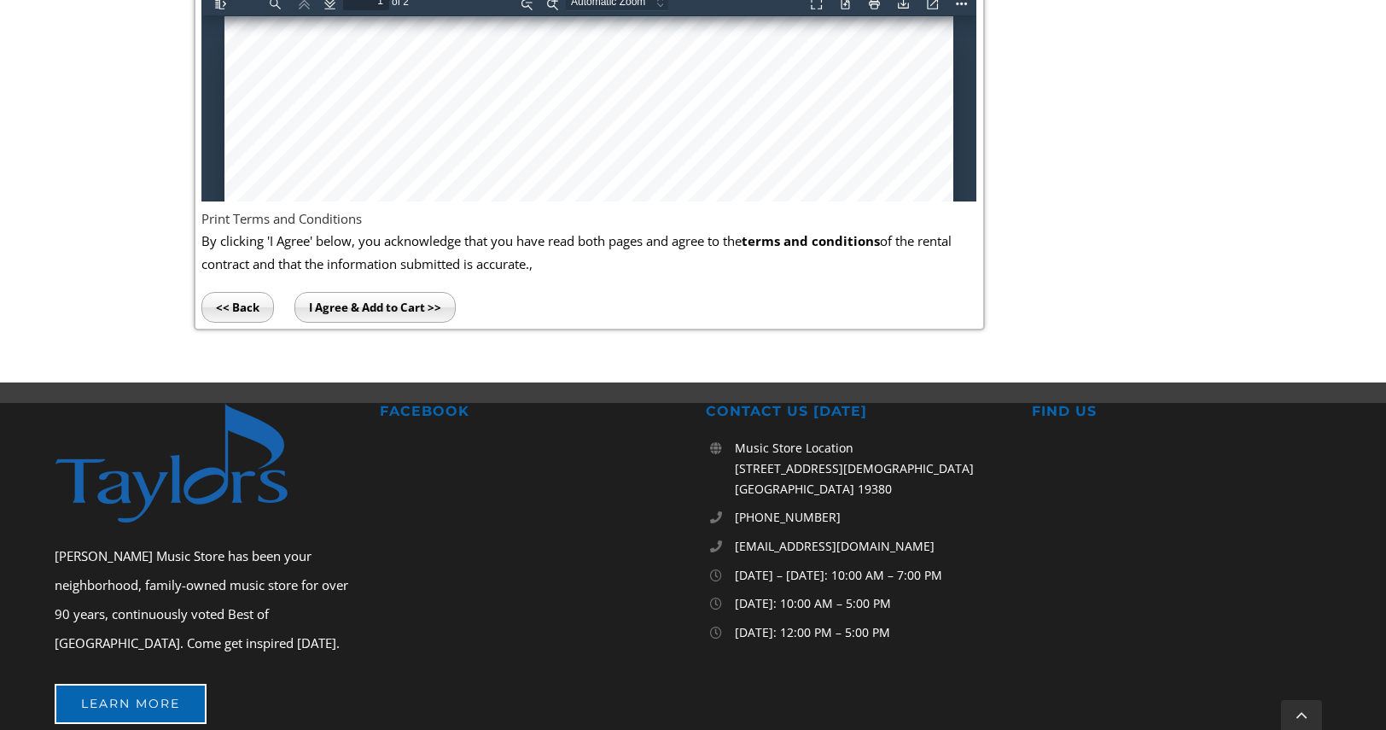
click at [385, 300] on input "I Agree & Add to Cart >>" at bounding box center [375, 307] width 161 height 31
click at [385, 303] on input "I Agree & Add to Cart >>" at bounding box center [375, 307] width 161 height 31
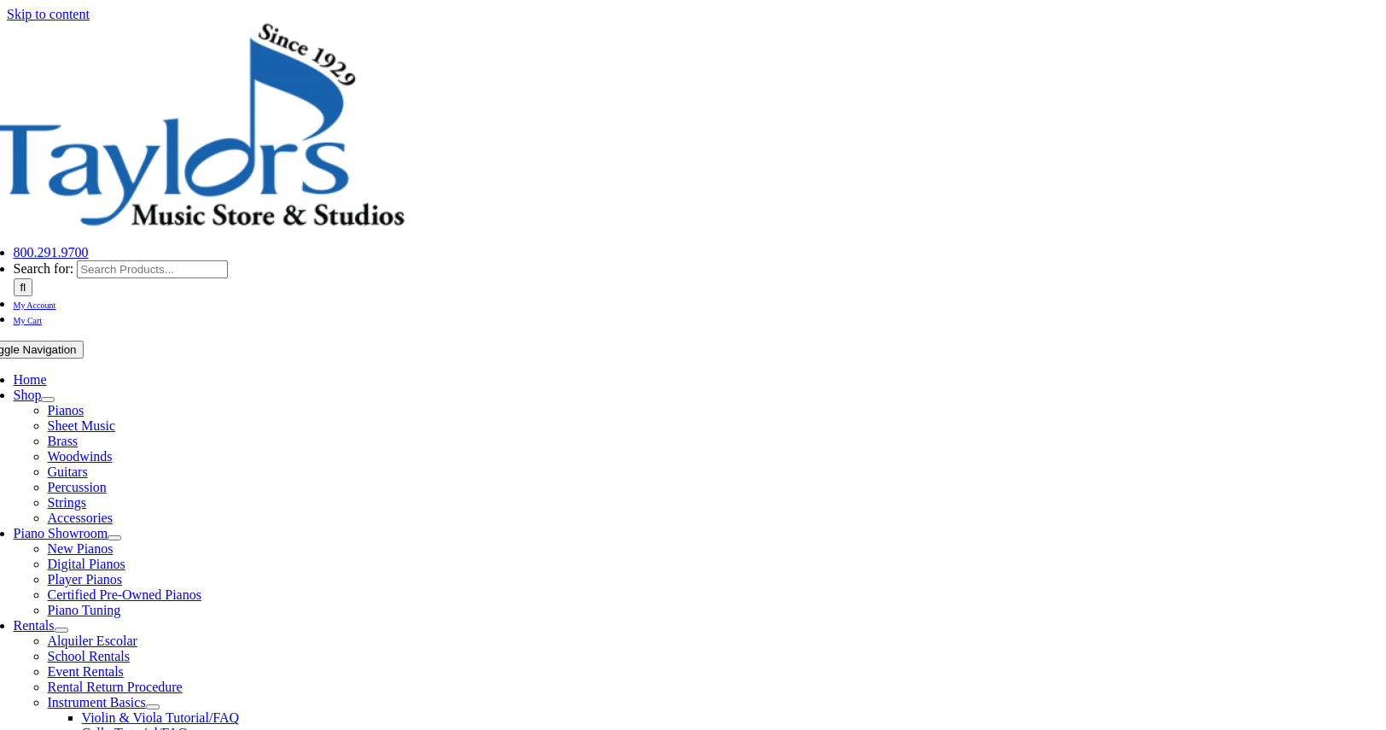
select select "PA"
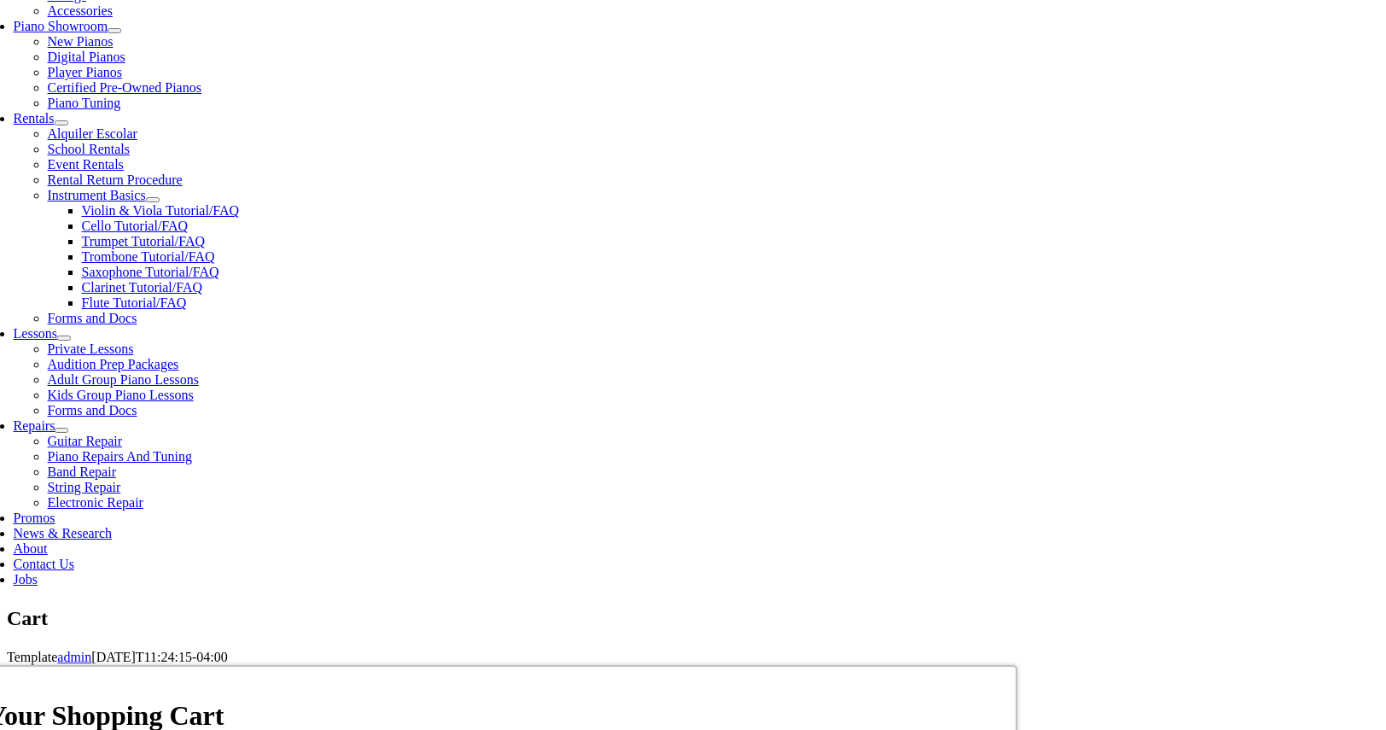
scroll to position [505, 0]
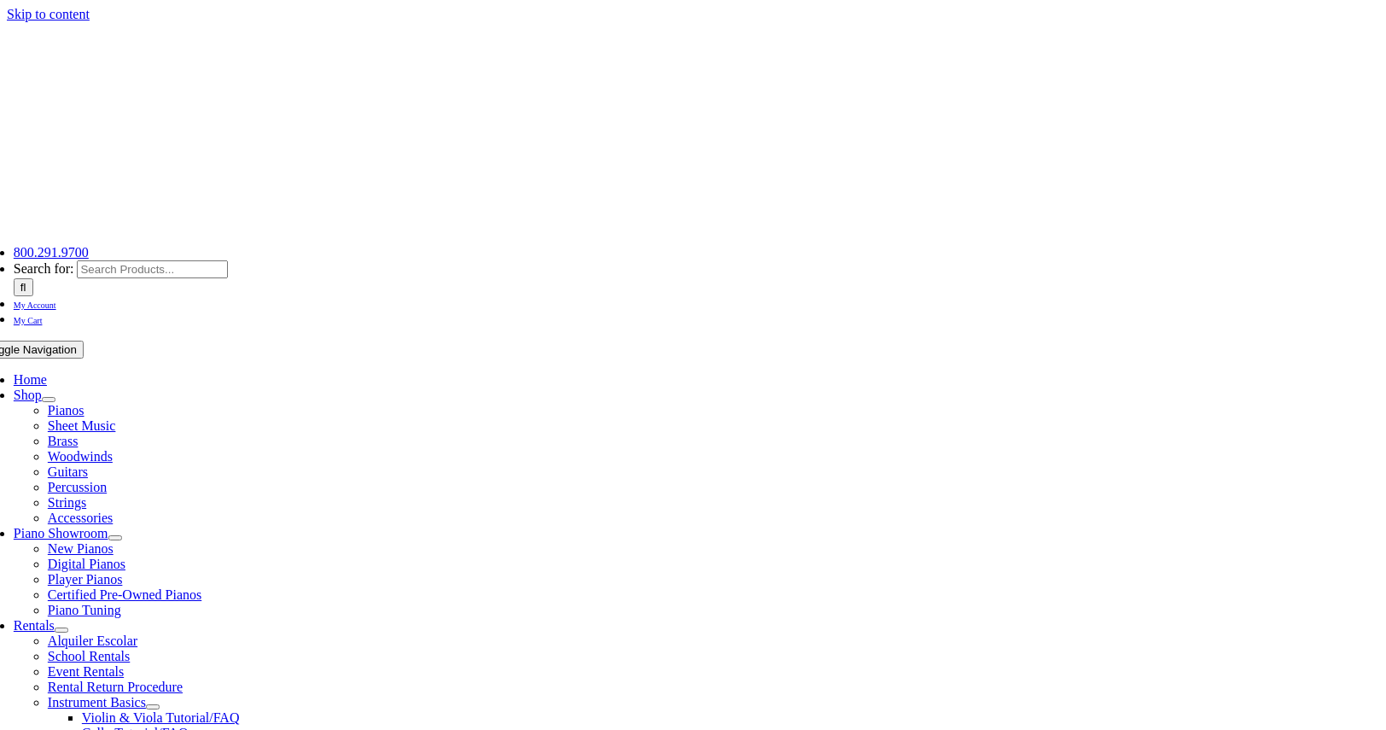
select select "PA"
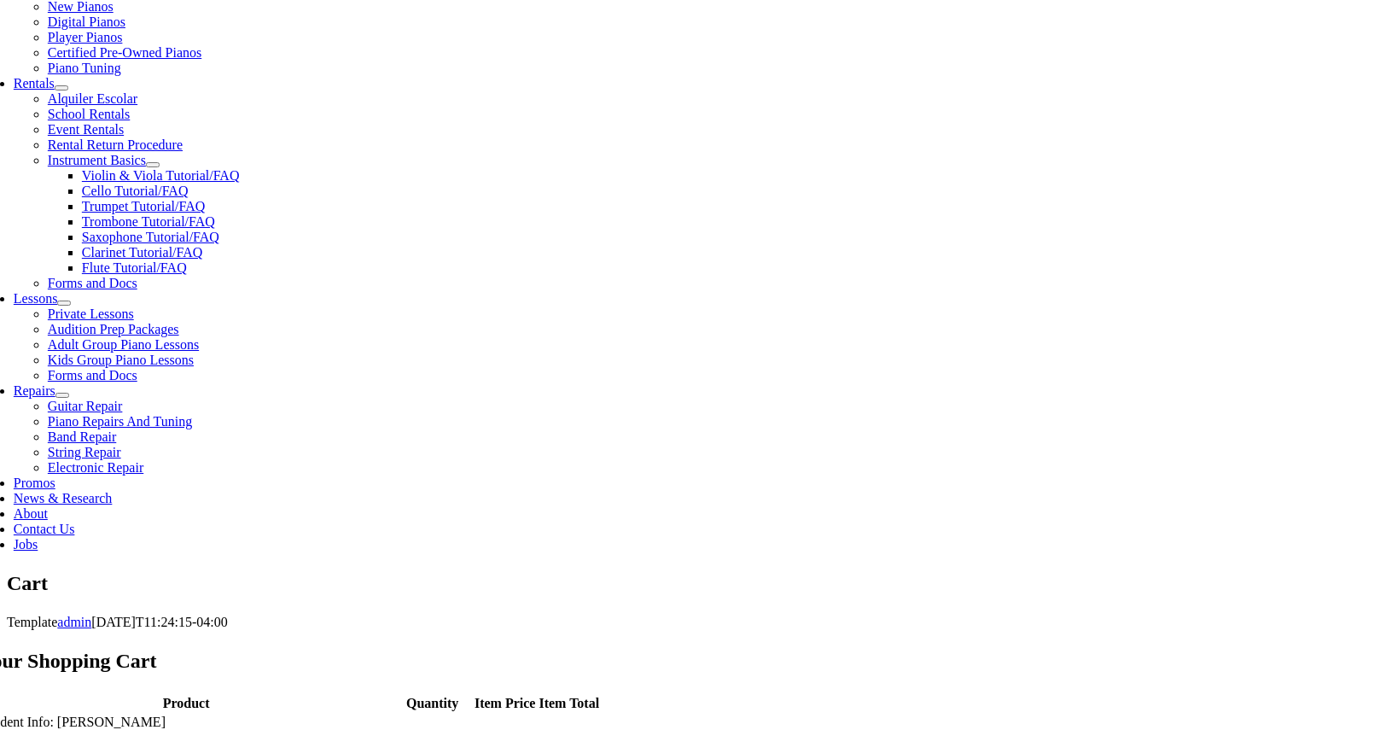
scroll to position [543, 0]
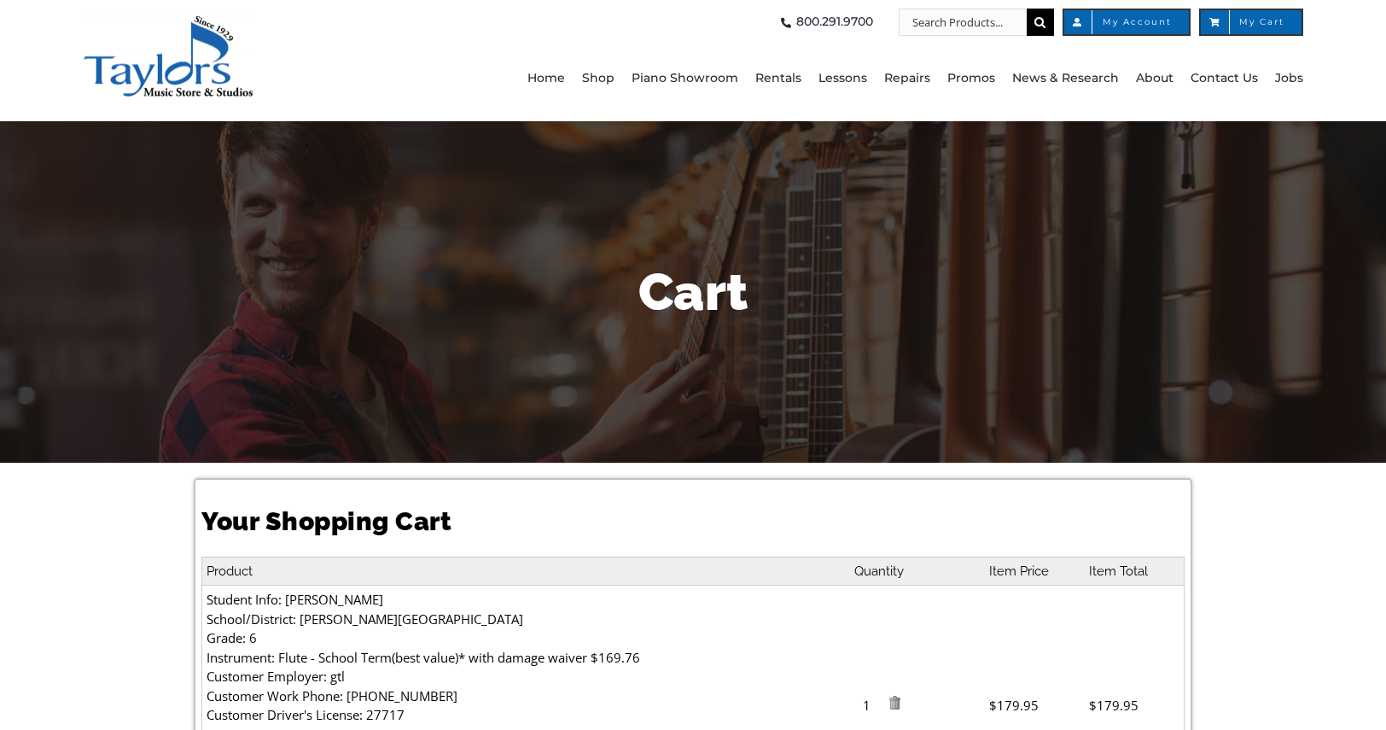
select select "PA"
click at [785, 199] on span "School Rentals" at bounding box center [815, 197] width 84 height 27
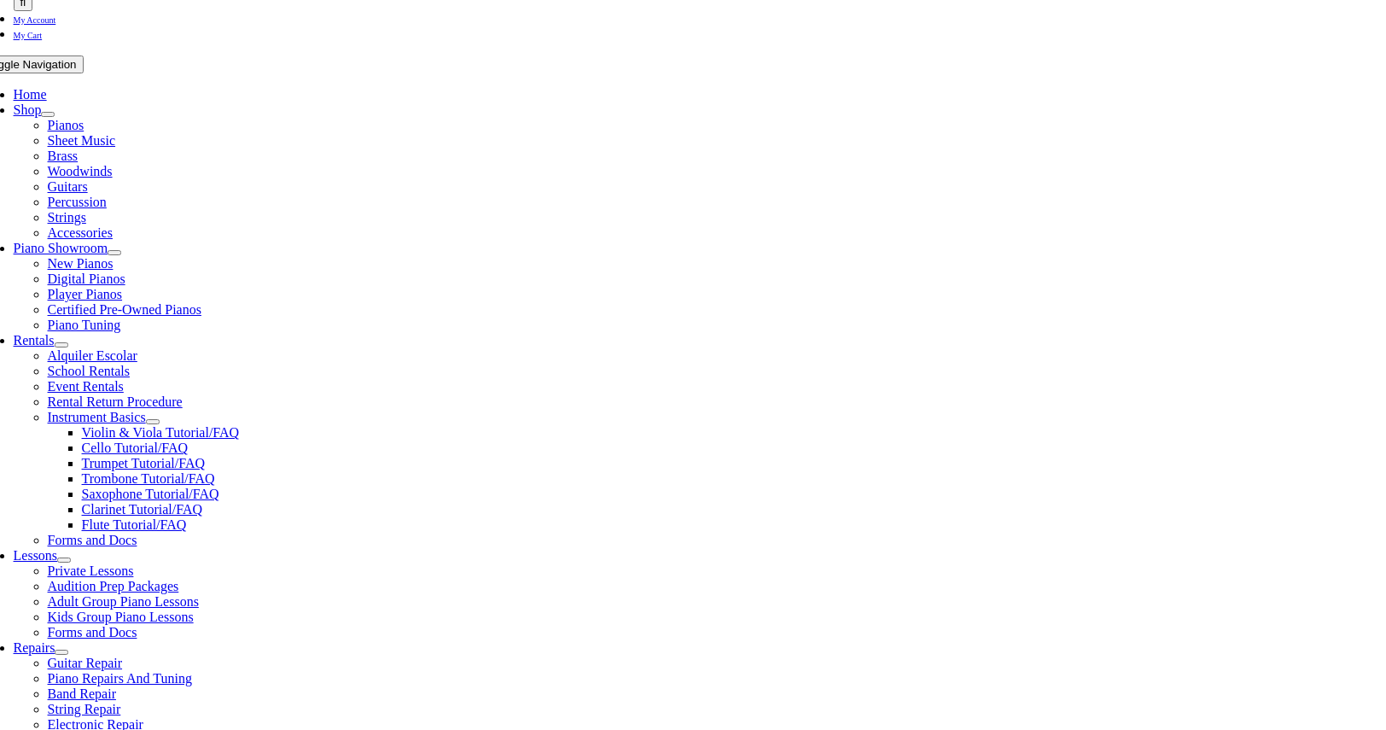
scroll to position [317, 0]
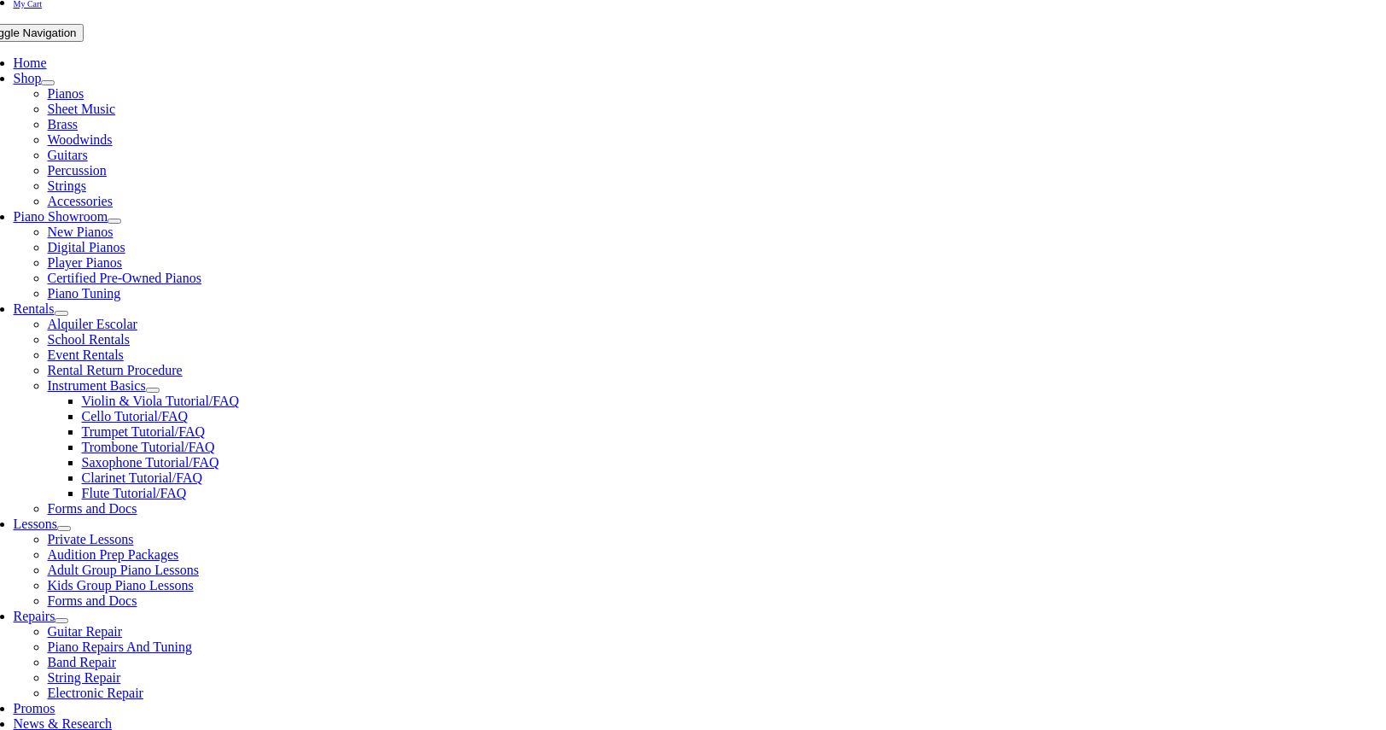
type input "MAR"
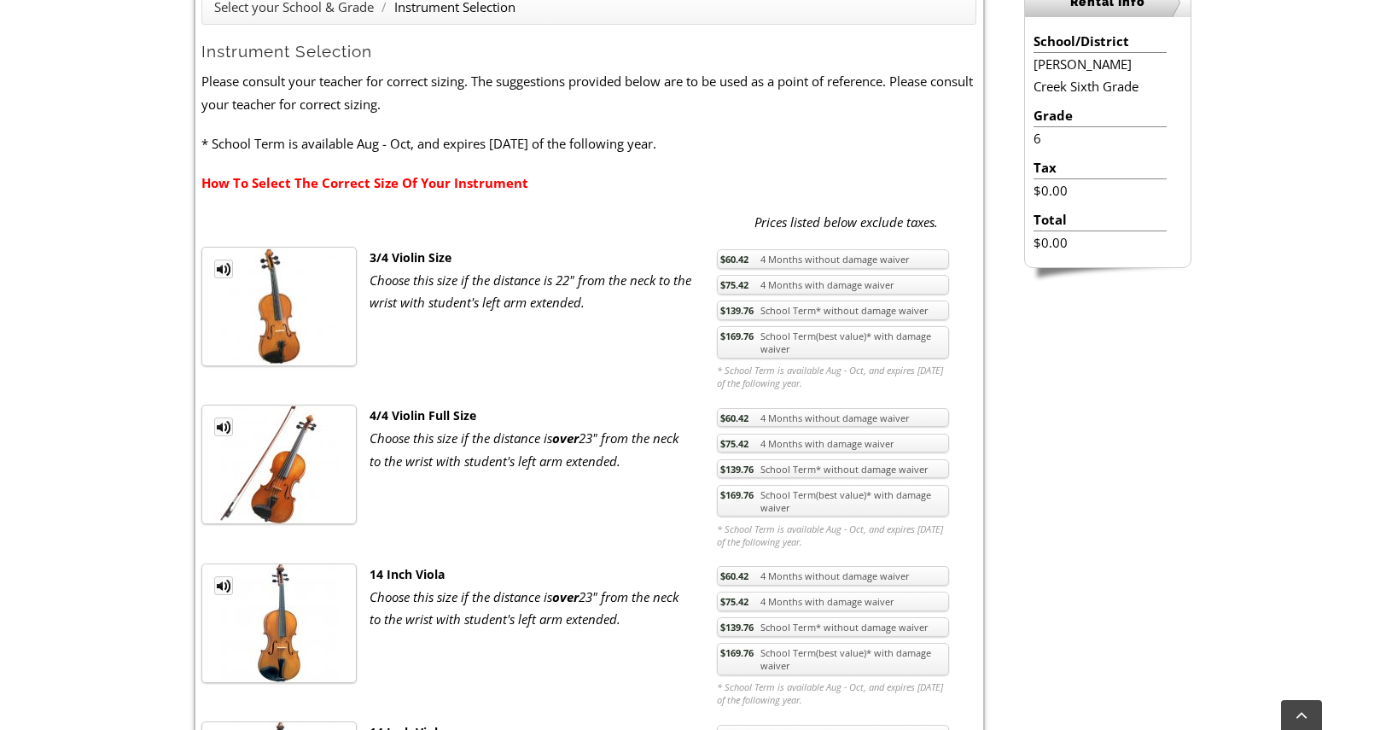
scroll to position [499, 0]
click at [755, 494] on link "$169.76 School Term(best value)* with damage waiver" at bounding box center [833, 500] width 232 height 32
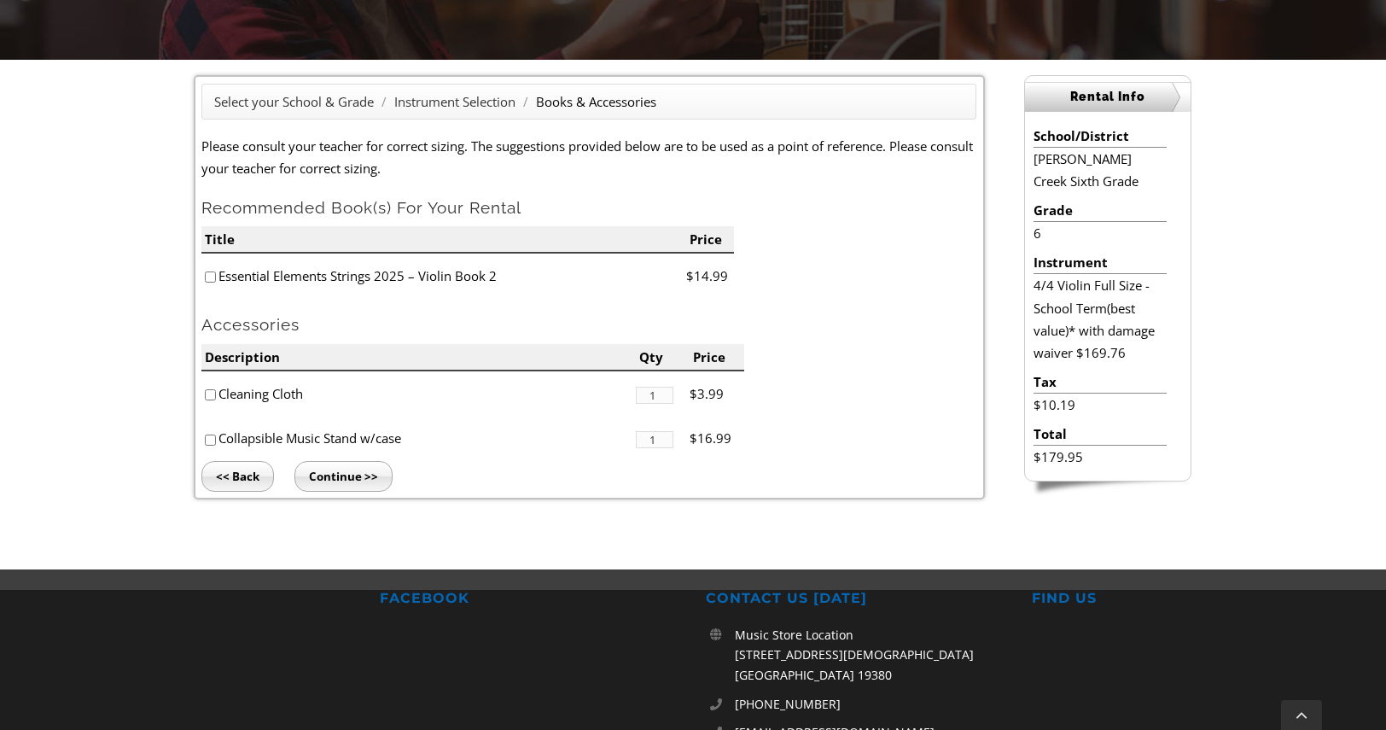
scroll to position [405, 0]
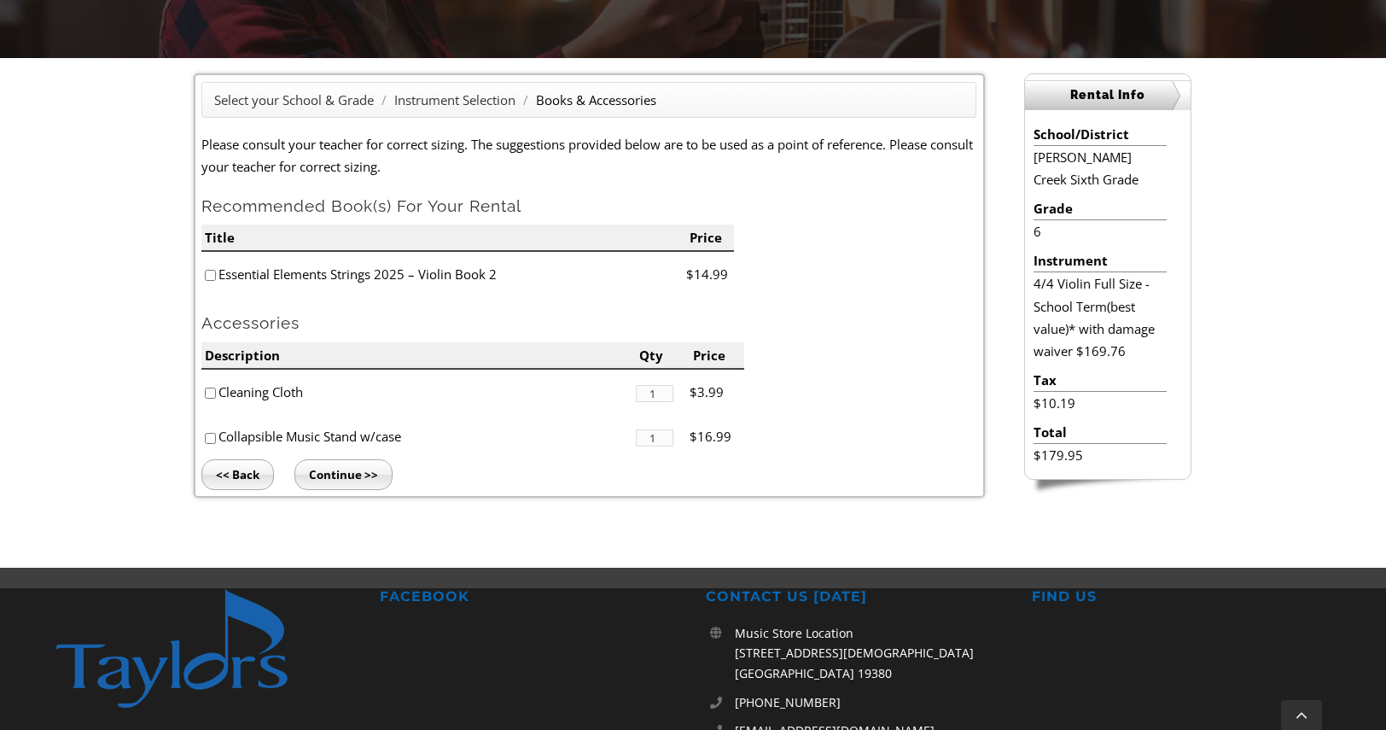
click at [334, 469] on input "Continue >>" at bounding box center [344, 474] width 98 height 31
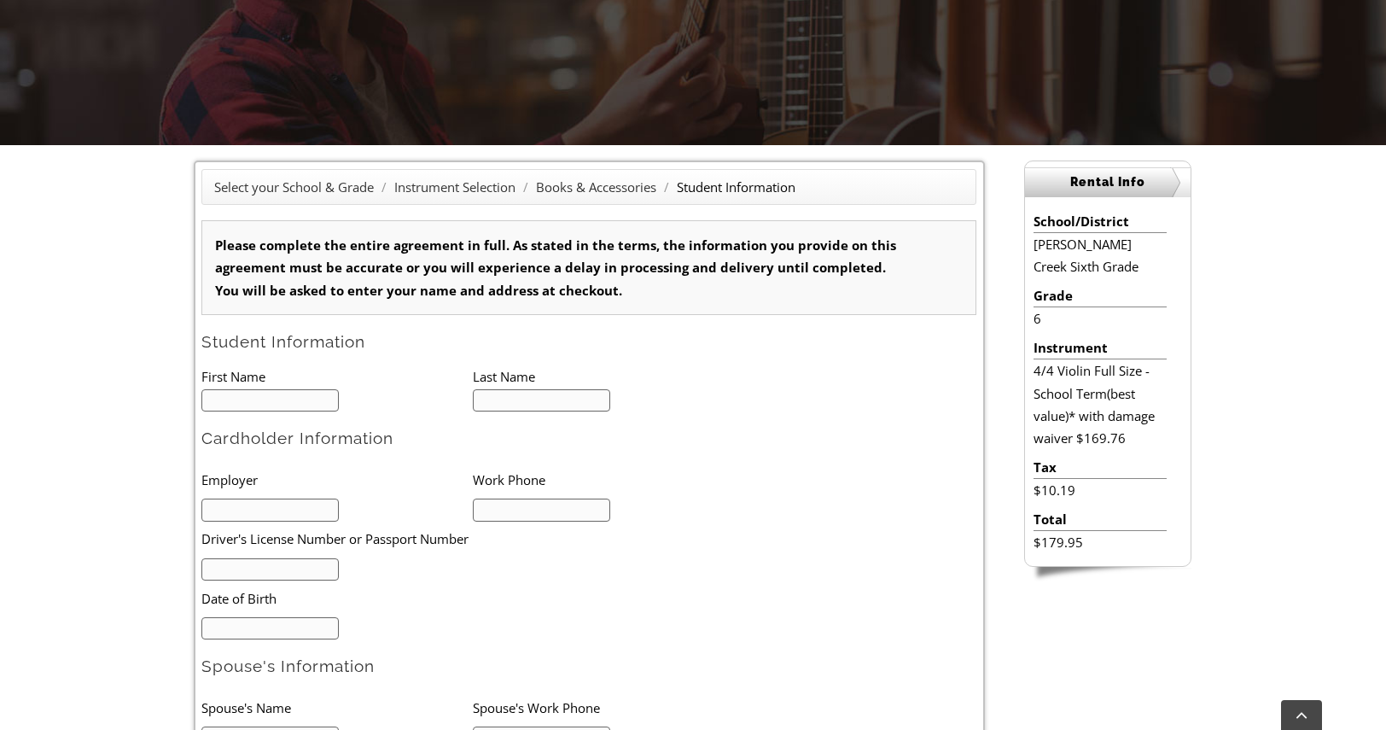
click at [291, 394] on input "text" at bounding box center [269, 400] width 137 height 23
type input "1"
type input "Rajesh"
type input "Sreedharan"
type input "2158506262"
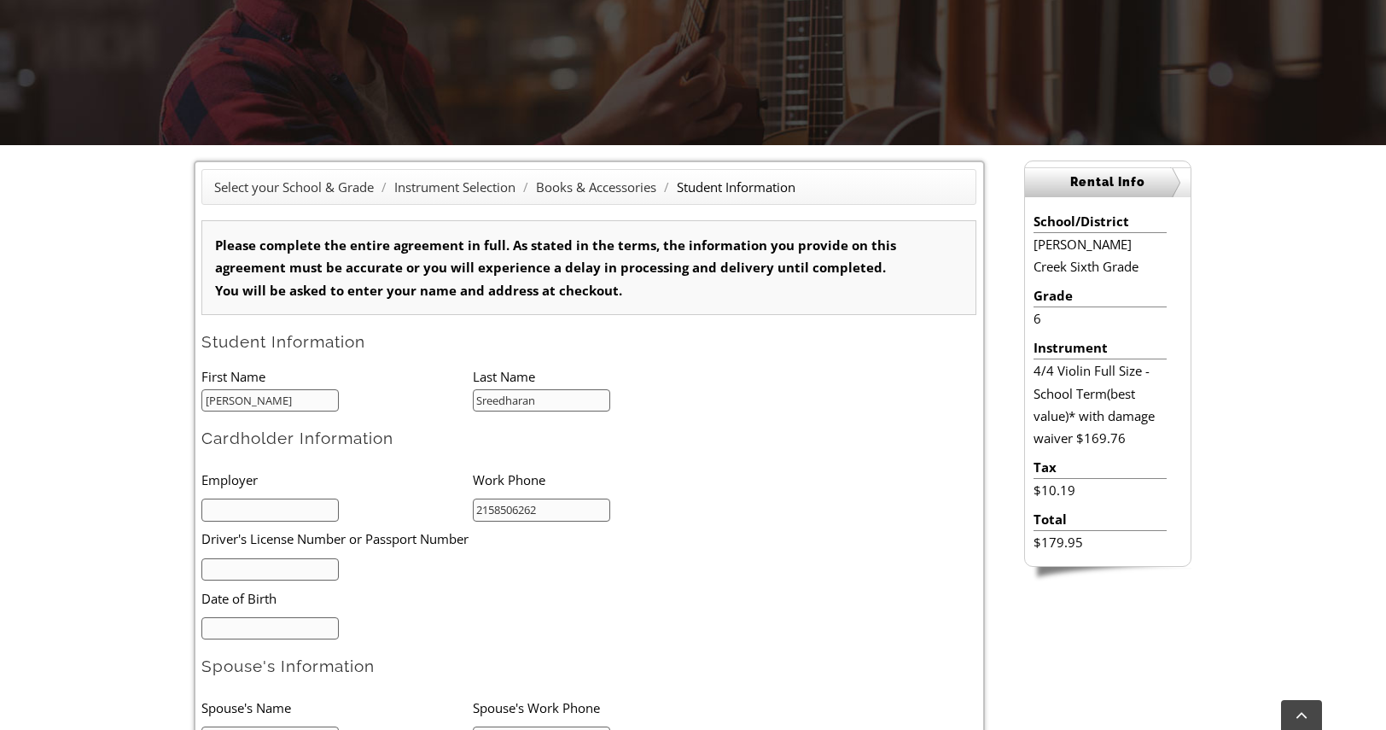
click at [305, 504] on input "text" at bounding box center [269, 510] width 137 height 23
type input "gtl"
click at [263, 558] on input "text" at bounding box center [269, 569] width 137 height 23
type input "27717"
click at [236, 621] on input "mm/dd/yyyy" at bounding box center [269, 628] width 137 height 23
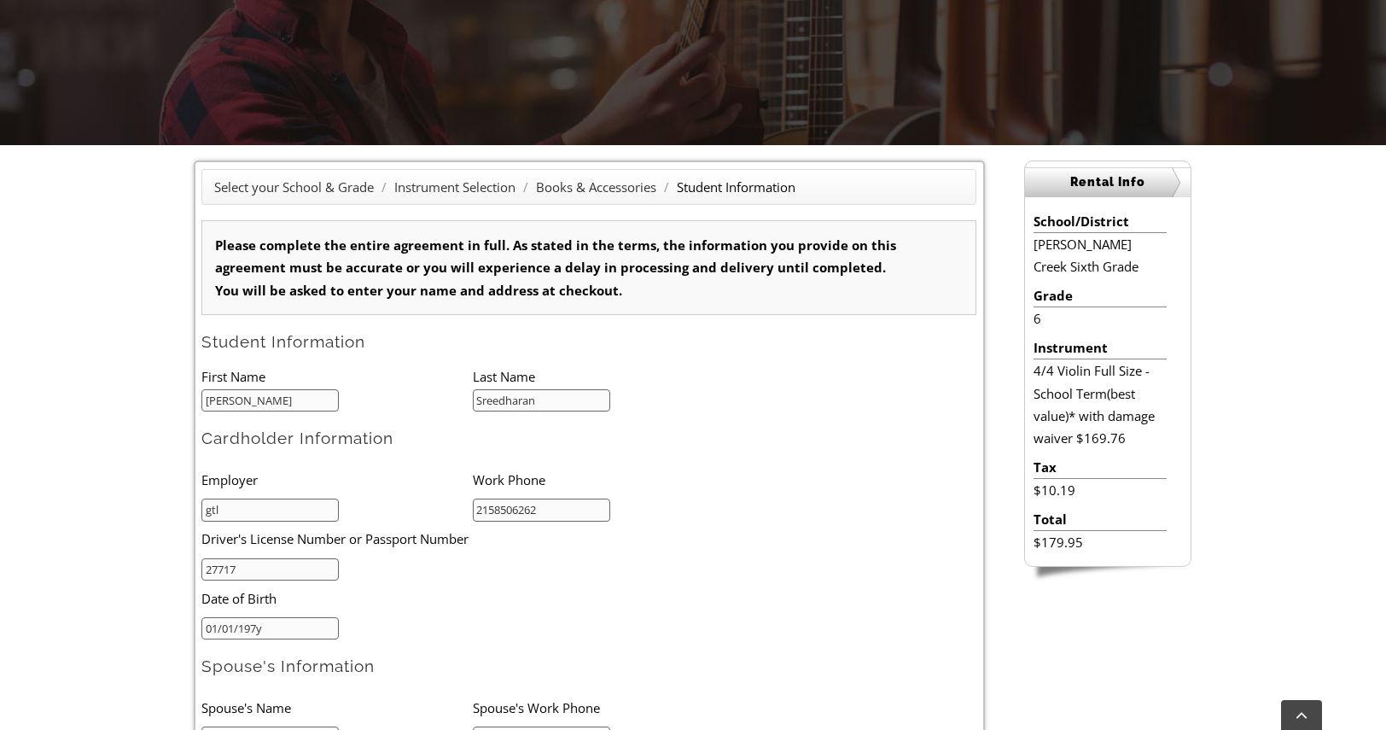
type input "01/01/1974"
click at [481, 640] on form "Please complete the entire agreement in full. As stated in the terms, the infor…" at bounding box center [588, 679] width 775 height 919
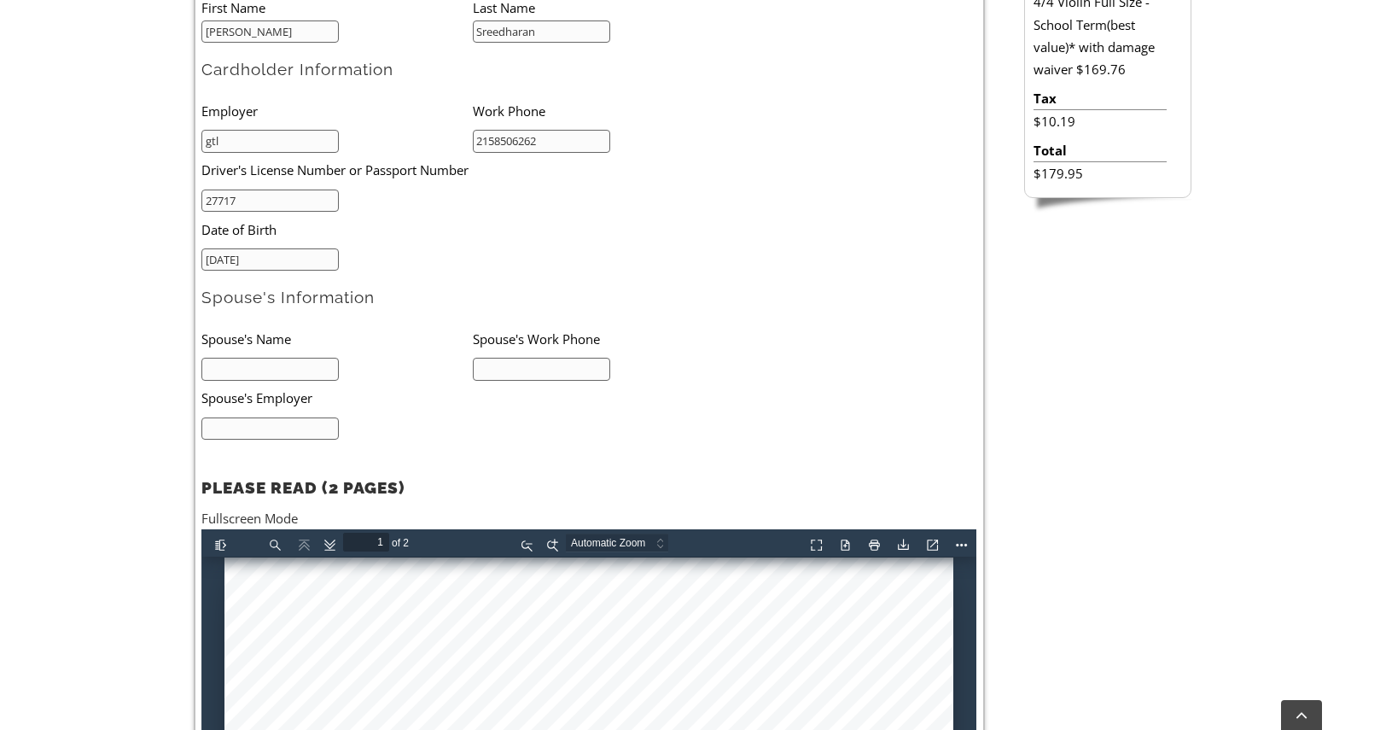
scroll to position [686, 0]
click at [287, 364] on input "text" at bounding box center [269, 369] width 137 height 23
type input "s"
click at [505, 358] on input "text" at bounding box center [541, 369] width 137 height 23
type input "2158506262"
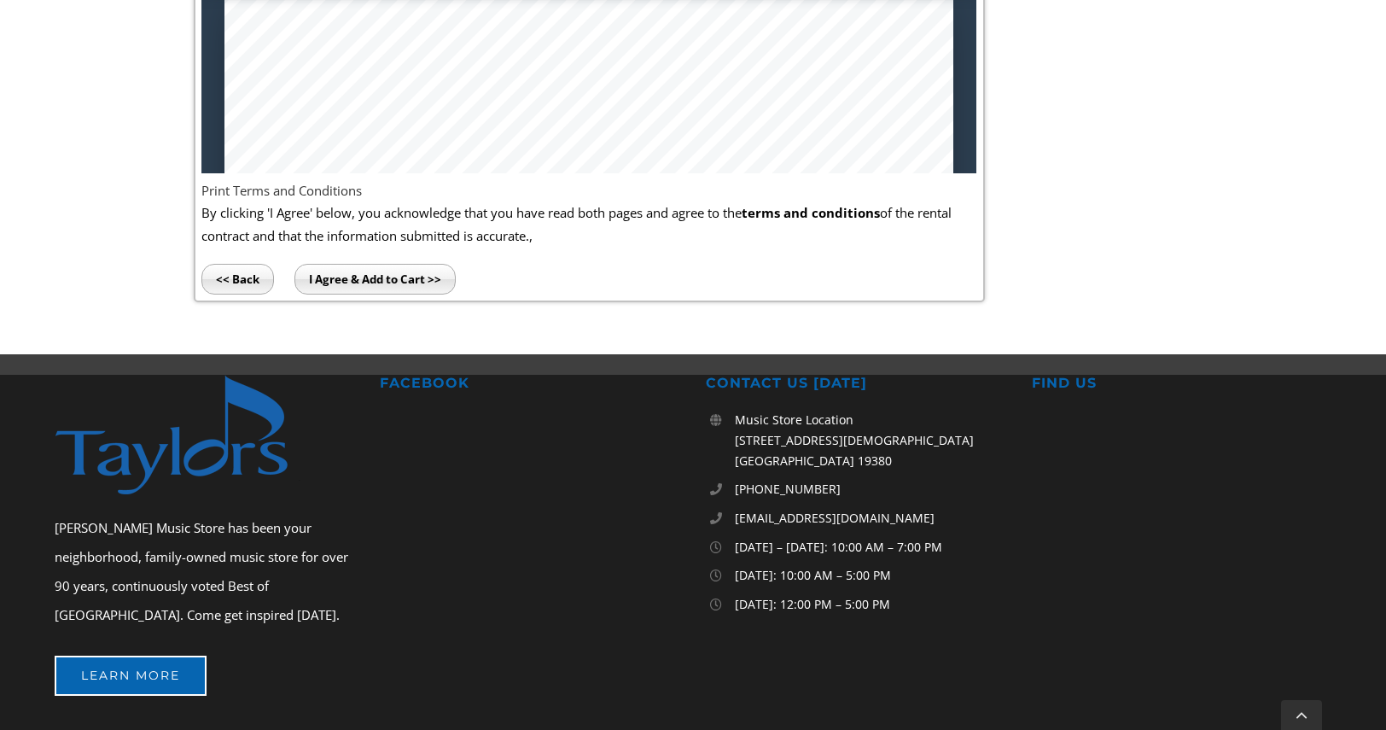
scroll to position [1257, 0]
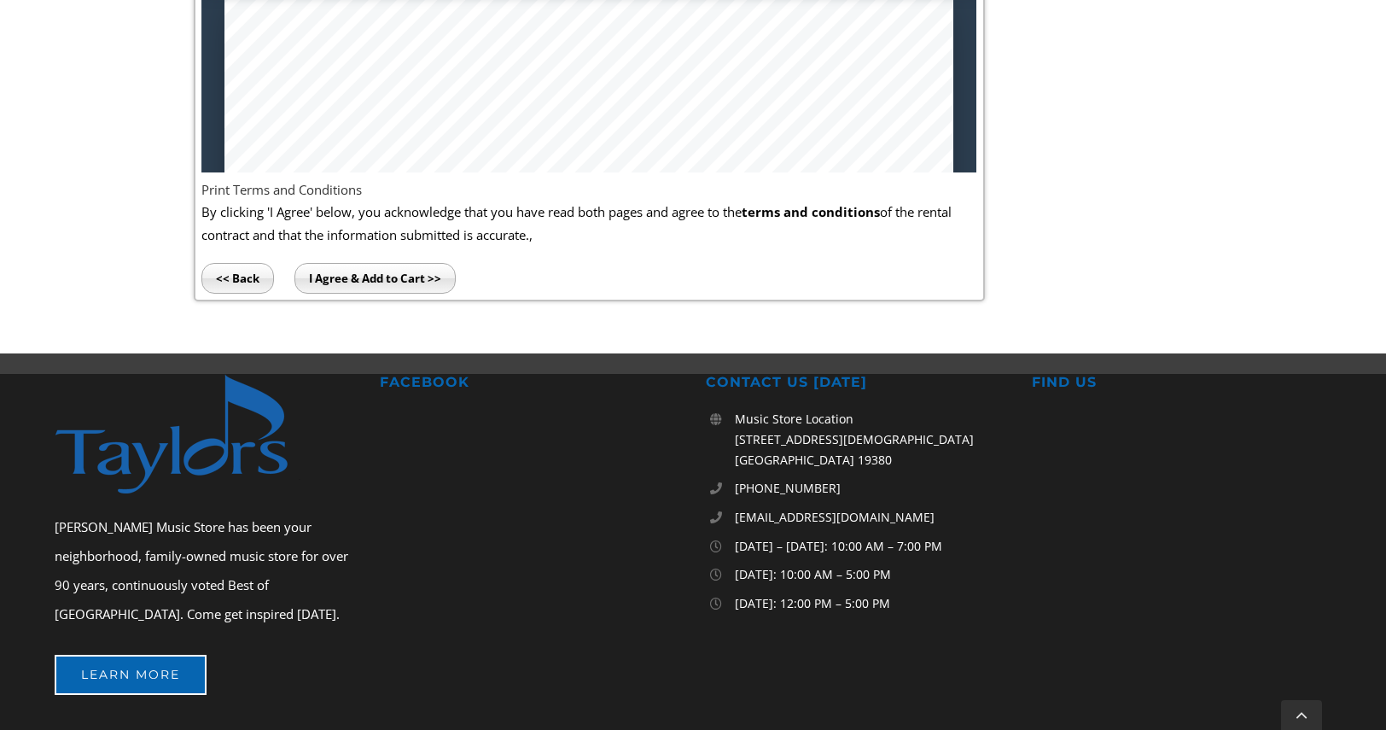
click at [375, 269] on input "I Agree & Add to Cart >>" at bounding box center [375, 278] width 161 height 31
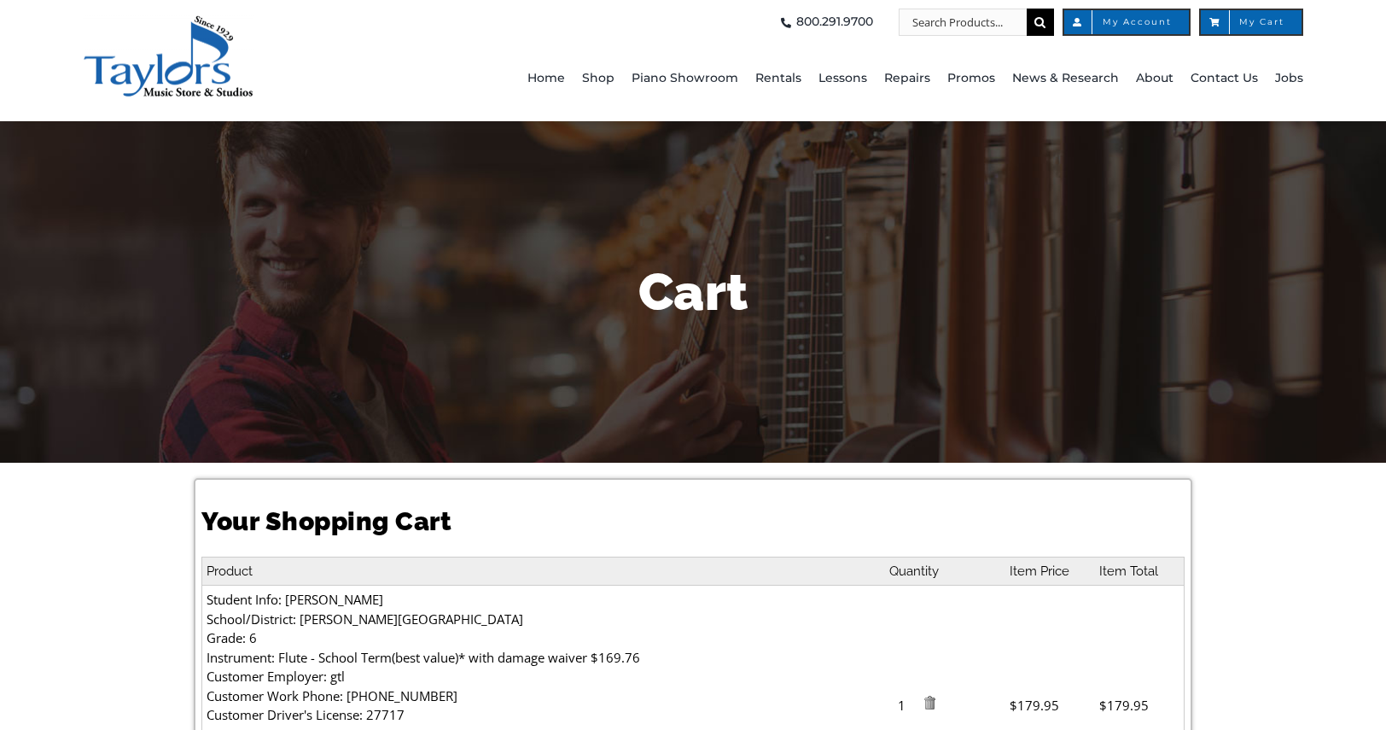
select select "PA"
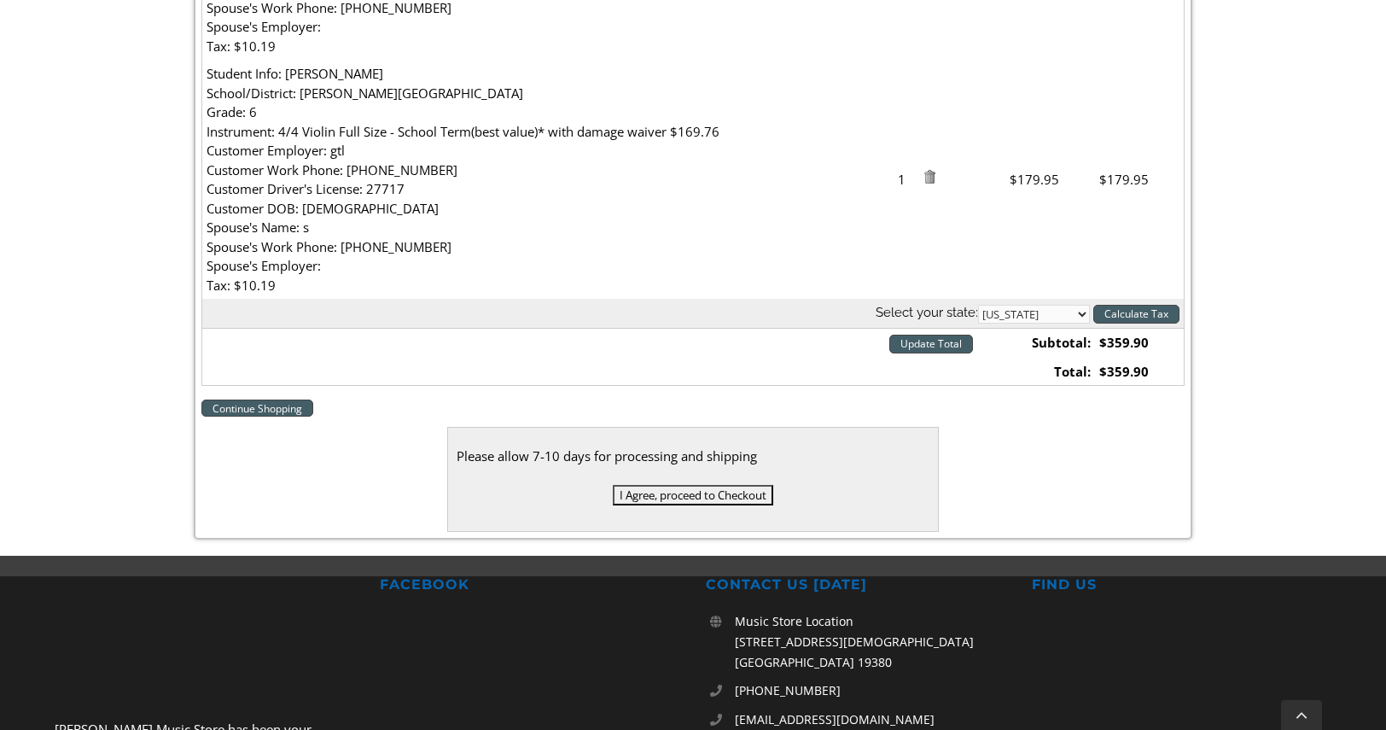
scroll to position [784, 0]
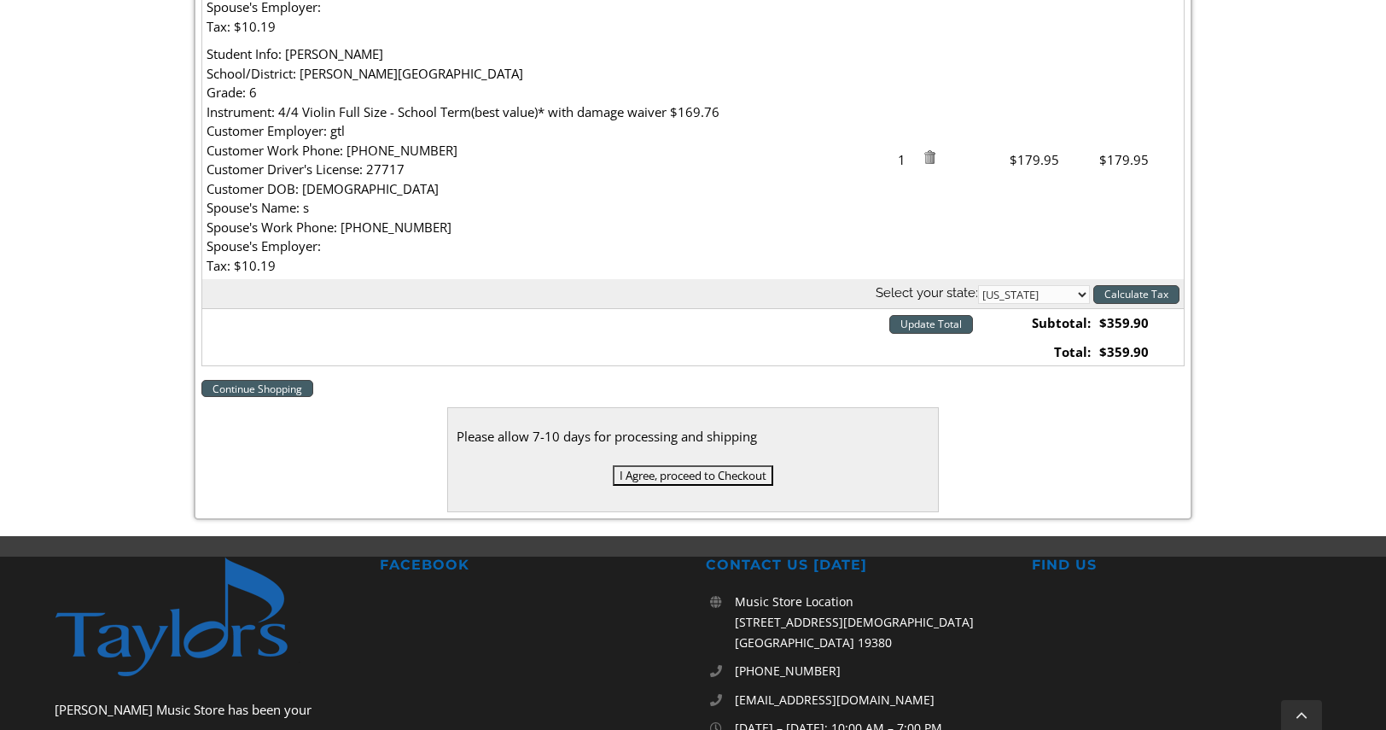
click at [683, 477] on input "I Agree, proceed to Checkout" at bounding box center [693, 475] width 160 height 20
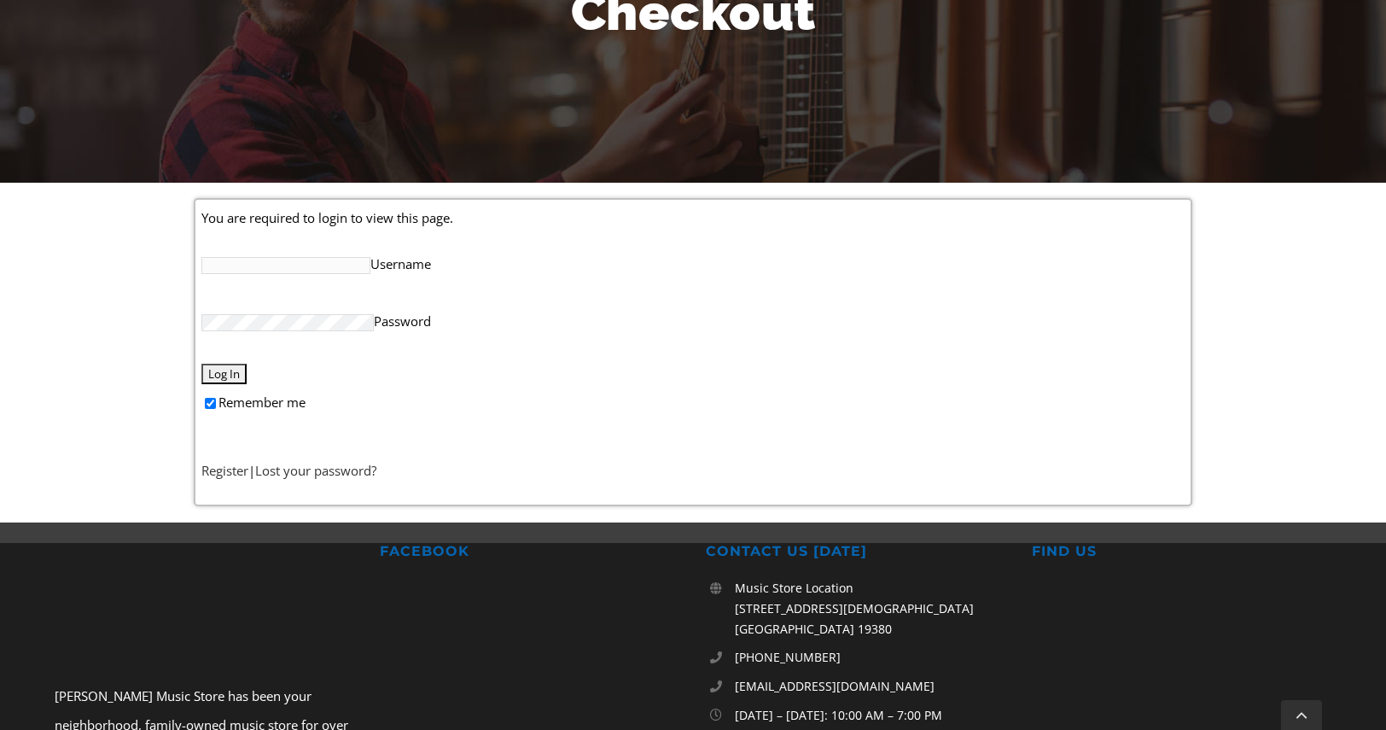
scroll to position [282, 0]
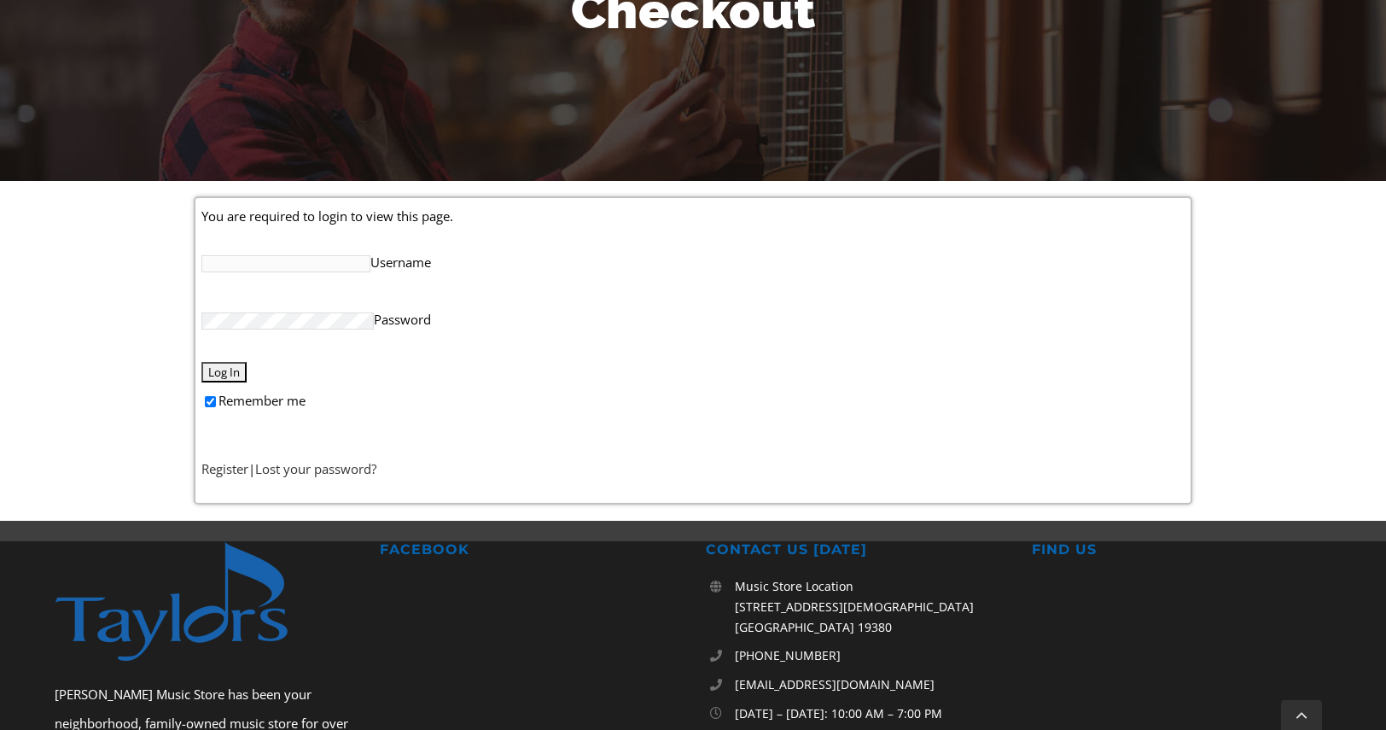
click at [300, 265] on input "Username" at bounding box center [285, 263] width 169 height 17
type input "[EMAIL_ADDRESS][DOMAIN_NAME]"
click at [227, 372] on input "Log In" at bounding box center [223, 372] width 45 height 20
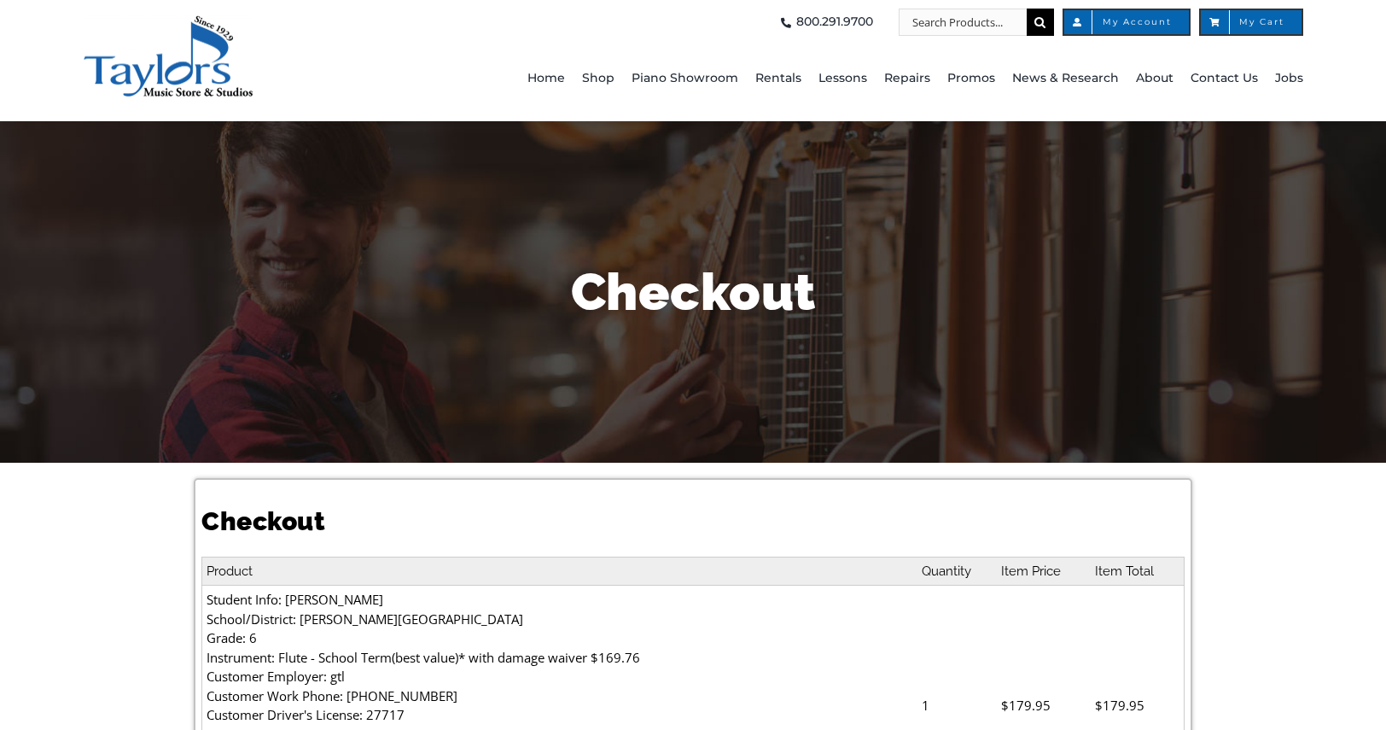
select select
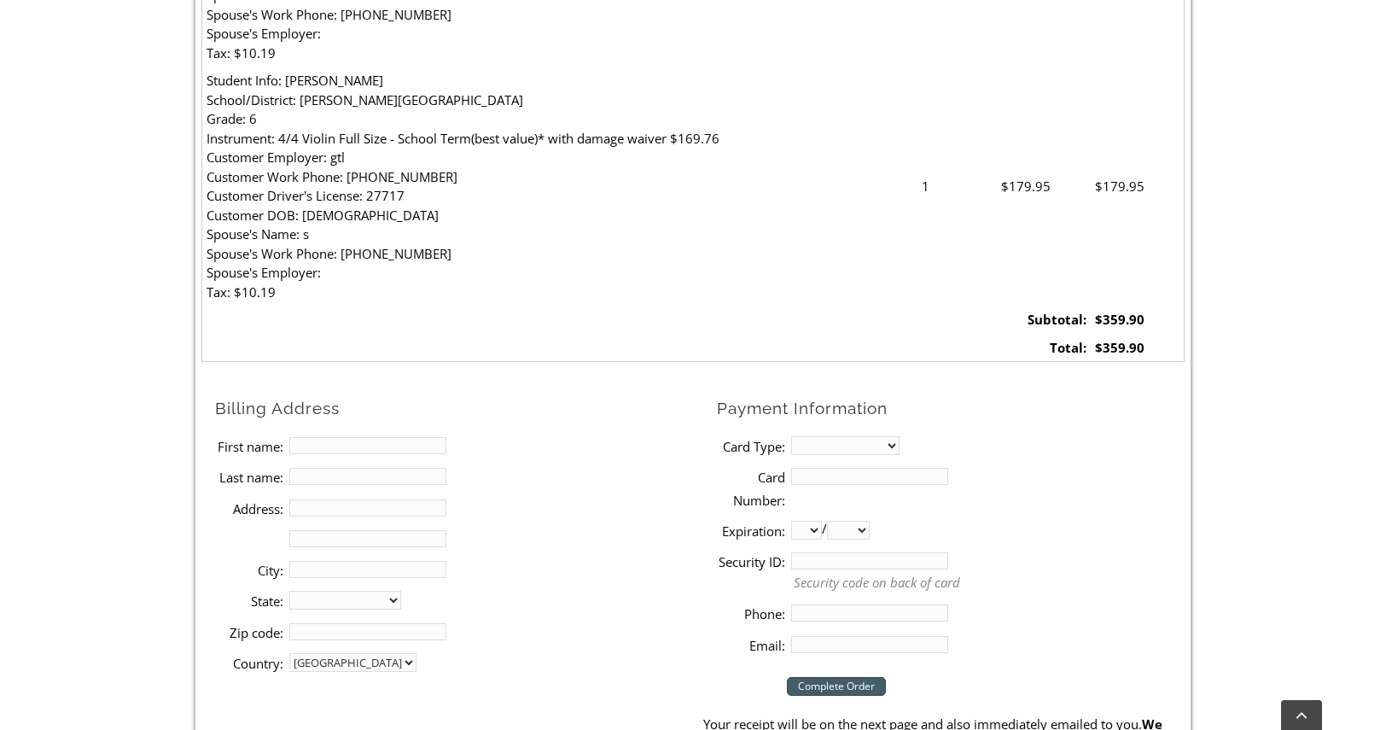
scroll to position [761, 0]
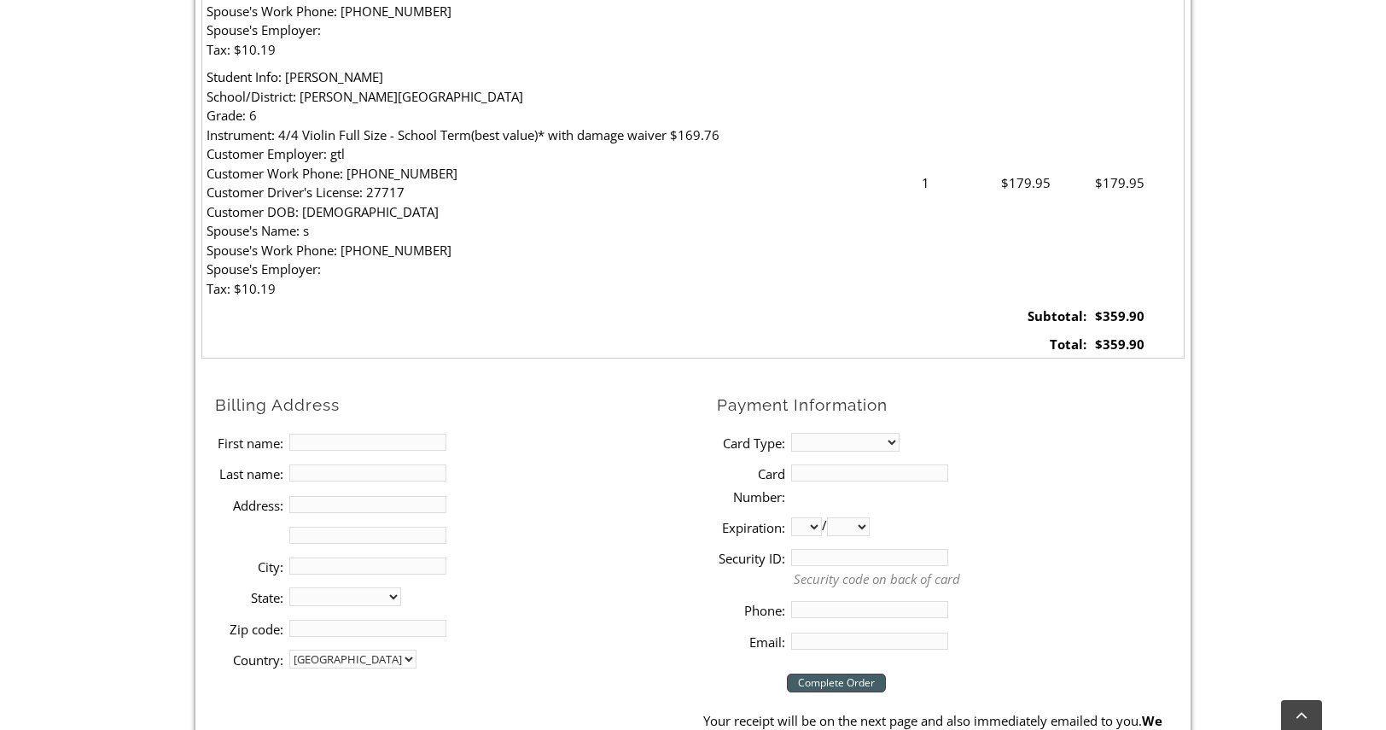
click at [425, 435] on input "First name:" at bounding box center [367, 442] width 157 height 17
type input "[PERSON_NAME]"
type input "Sreedharan"
type input "[STREET_ADDRESS]"
type input "[PERSON_NAME][GEOGRAPHIC_DATA]"
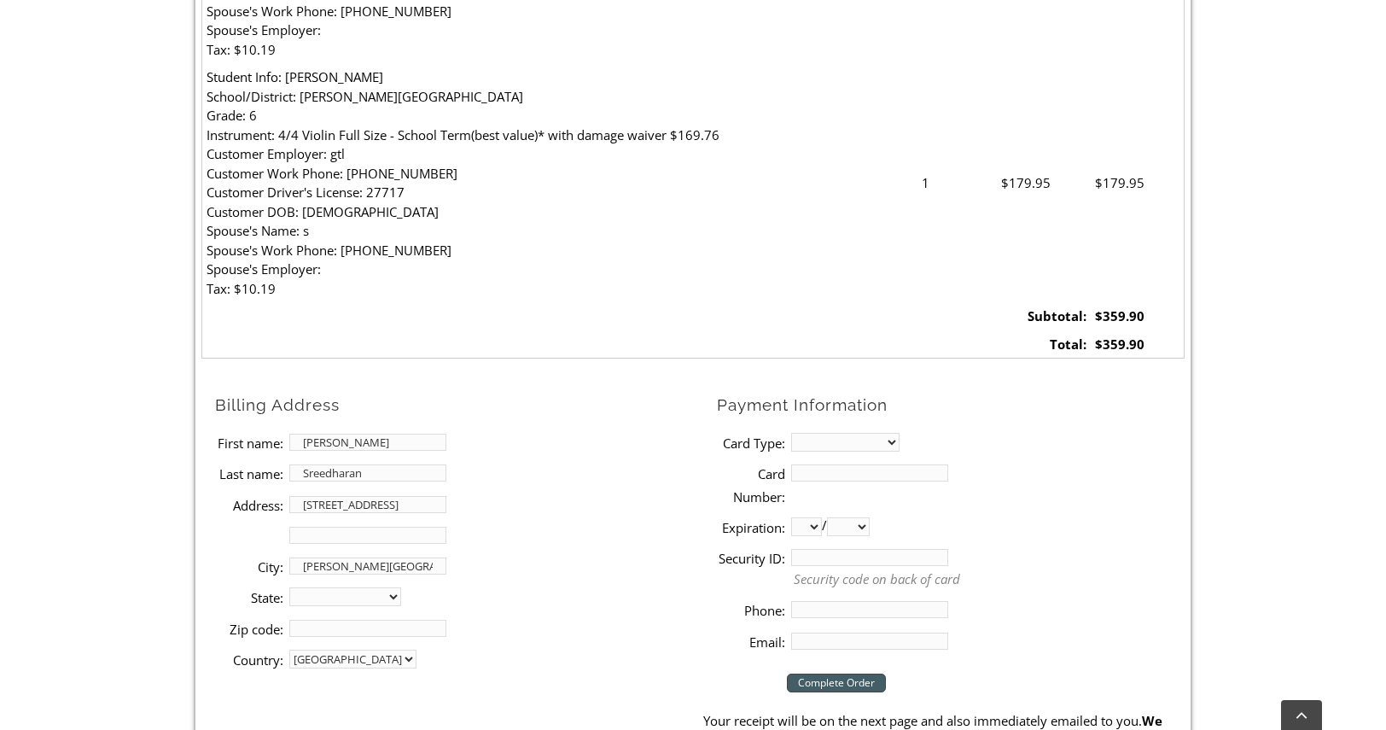
select select "PA"
type input "19425"
type input "2158506262"
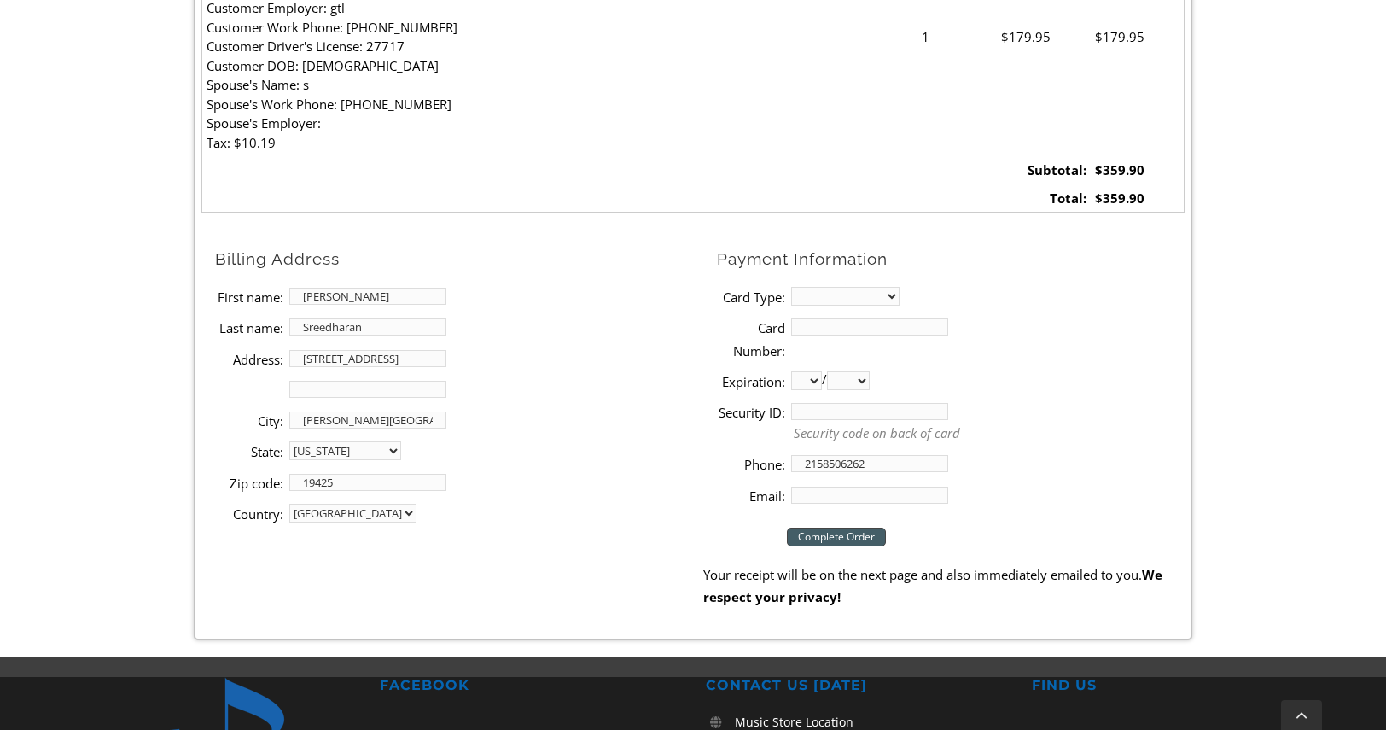
scroll to position [908, 0]
click at [868, 296] on select "MasterCard Visa American Express Discover" at bounding box center [845, 295] width 108 height 19
select select "mastercard"
click at [791, 286] on select "MasterCard Visa American Express Discover" at bounding box center [845, 295] width 108 height 19
click at [826, 325] on input "Card Number:" at bounding box center [869, 326] width 157 height 17
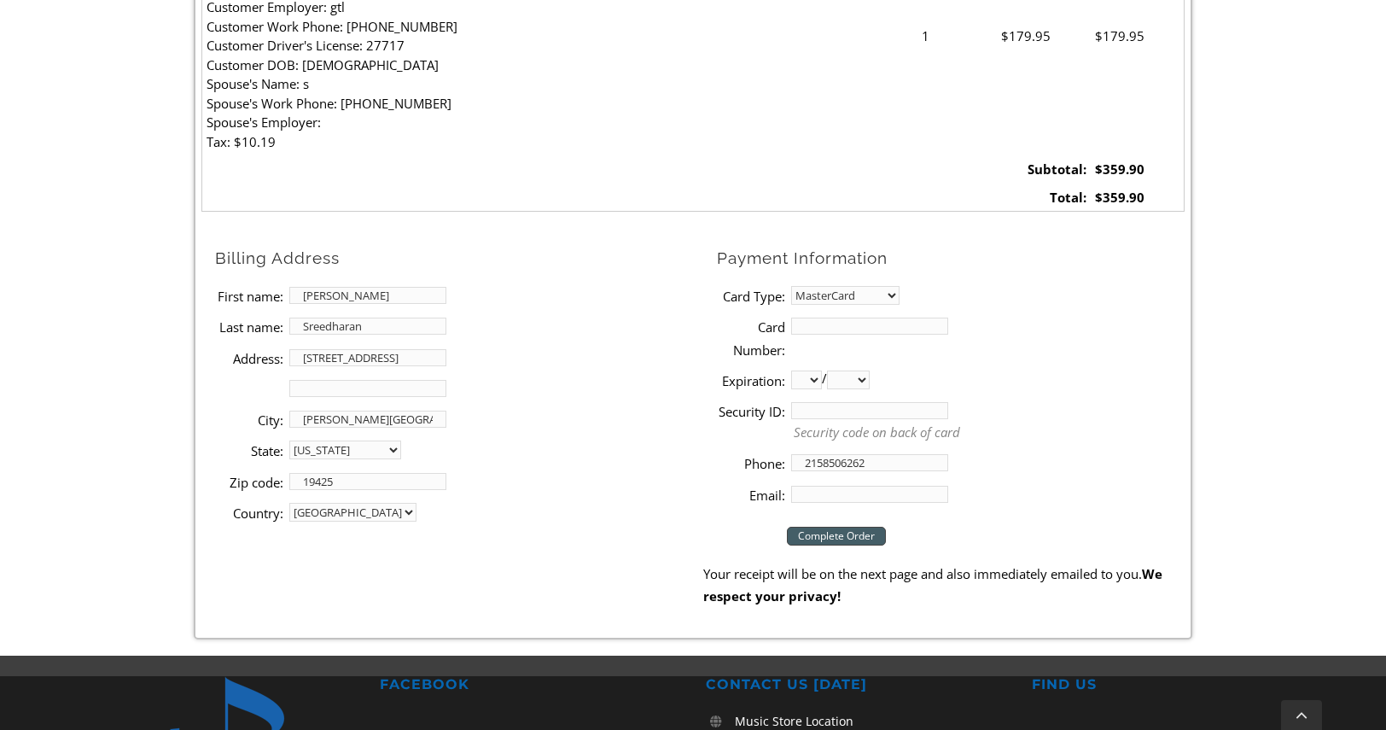
type input "[CREDIT_CARD_NUMBER]"
select select "03"
select select "2029"
click at [804, 407] on input "Security ID:" at bounding box center [869, 410] width 157 height 17
type input "520"
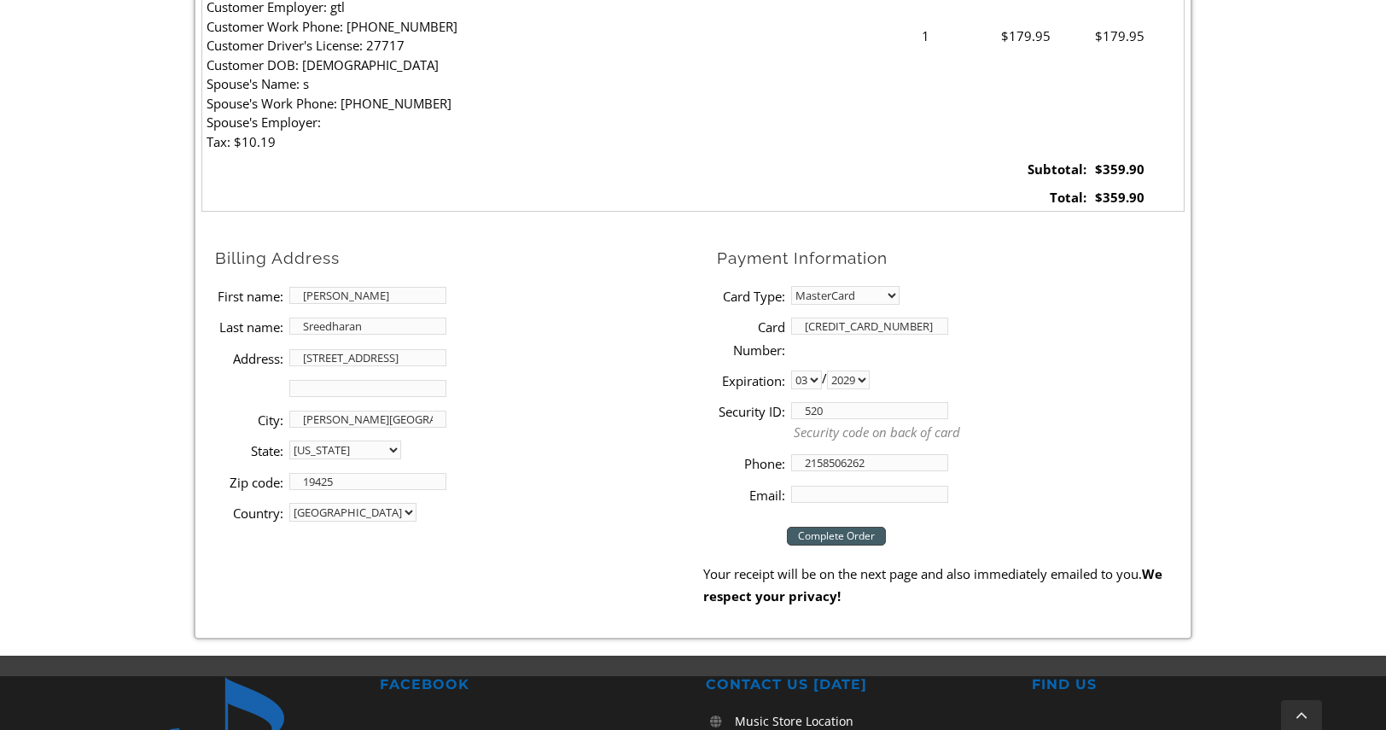
click at [826, 494] on input "Email:" at bounding box center [869, 494] width 157 height 17
type input "[EMAIL_ADDRESS][DOMAIN_NAME]"
click at [825, 533] on input "Complete Order" at bounding box center [836, 536] width 99 height 19
